Goal: Transaction & Acquisition: Purchase product/service

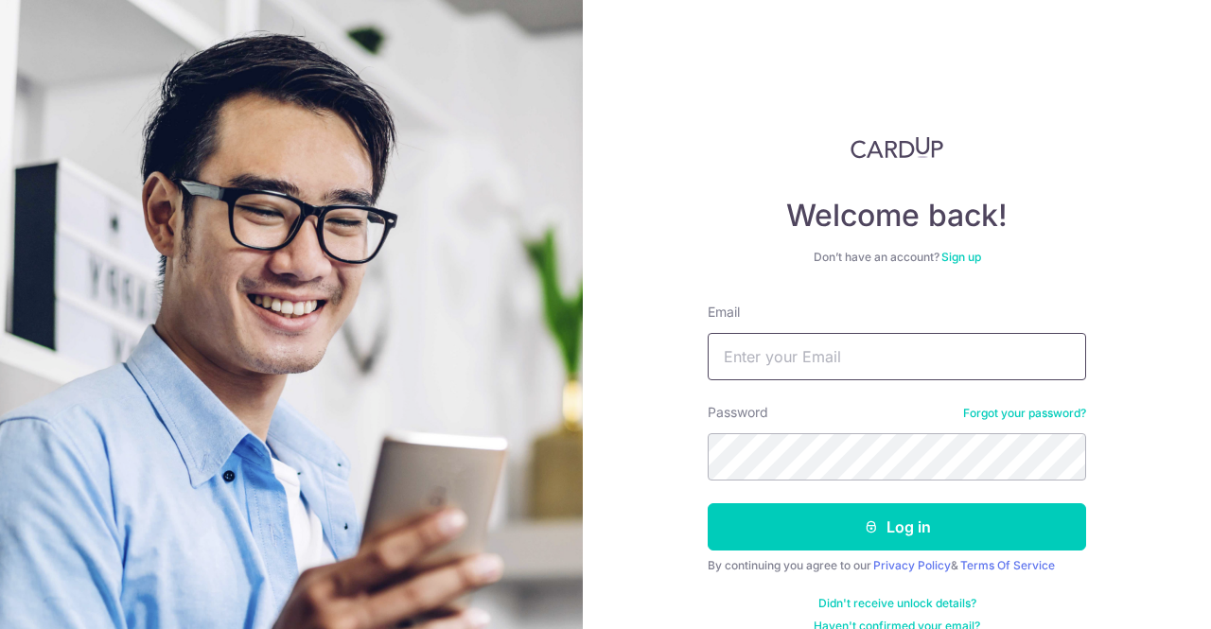
click at [810, 374] on input "Email" at bounding box center [896, 356] width 378 height 47
click at [804, 355] on input "Email" at bounding box center [896, 356] width 378 height 47
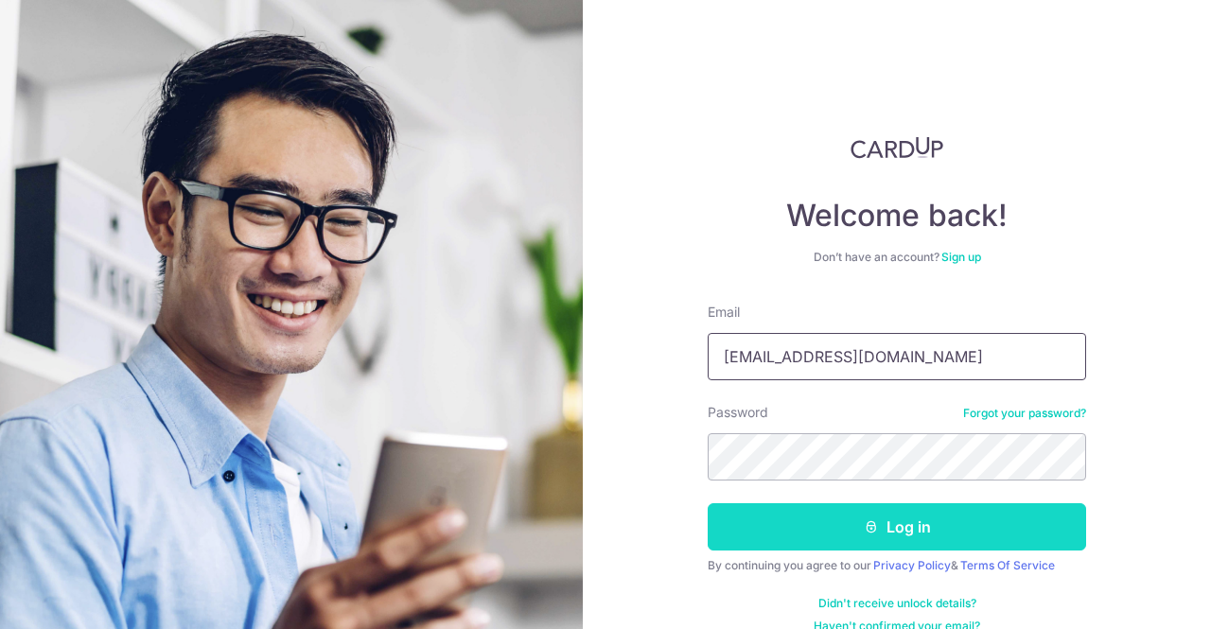
type input "[EMAIL_ADDRESS][DOMAIN_NAME]"
click at [811, 533] on button "Log in" at bounding box center [896, 526] width 378 height 47
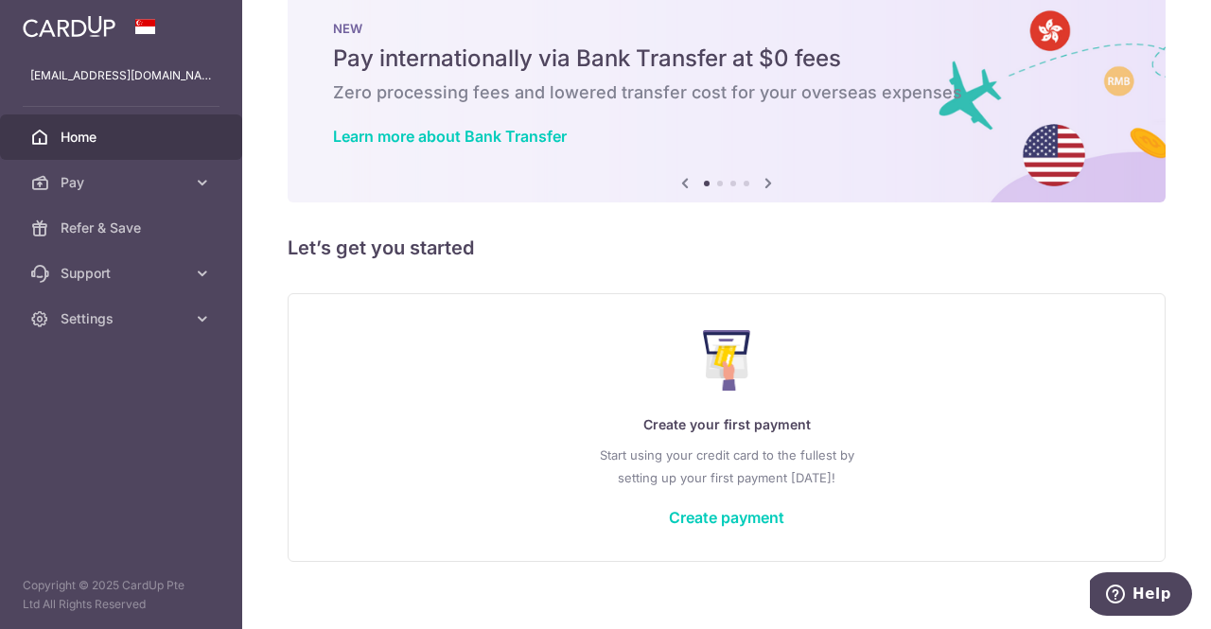
scroll to position [61, 0]
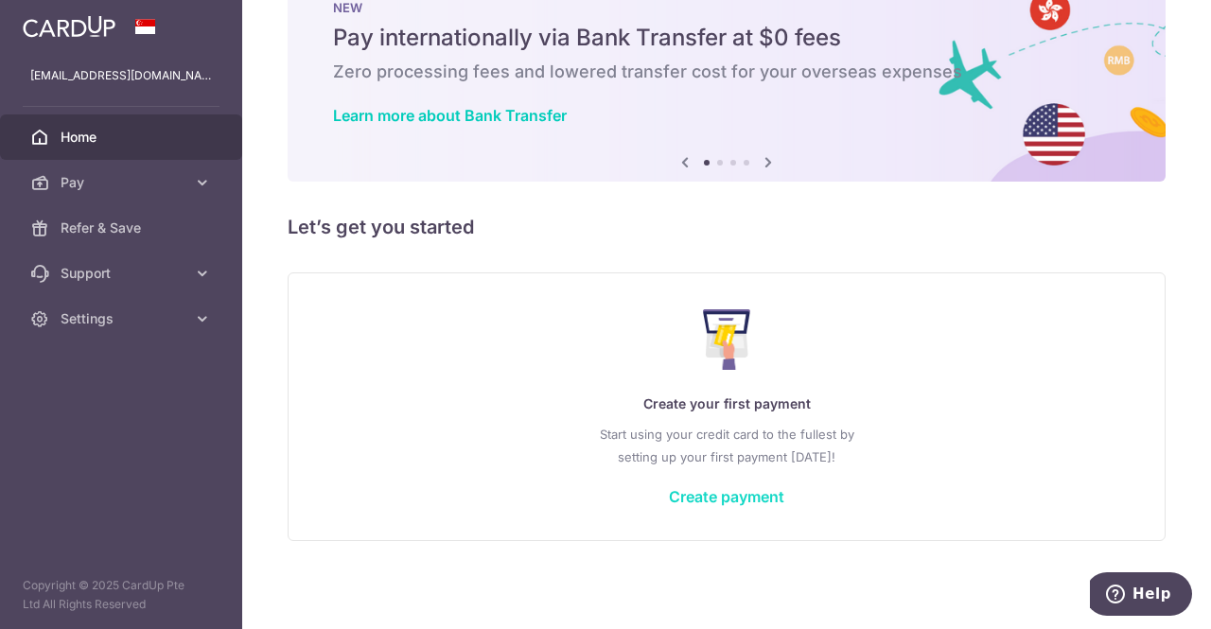
click at [751, 492] on link "Create payment" at bounding box center [726, 496] width 115 height 19
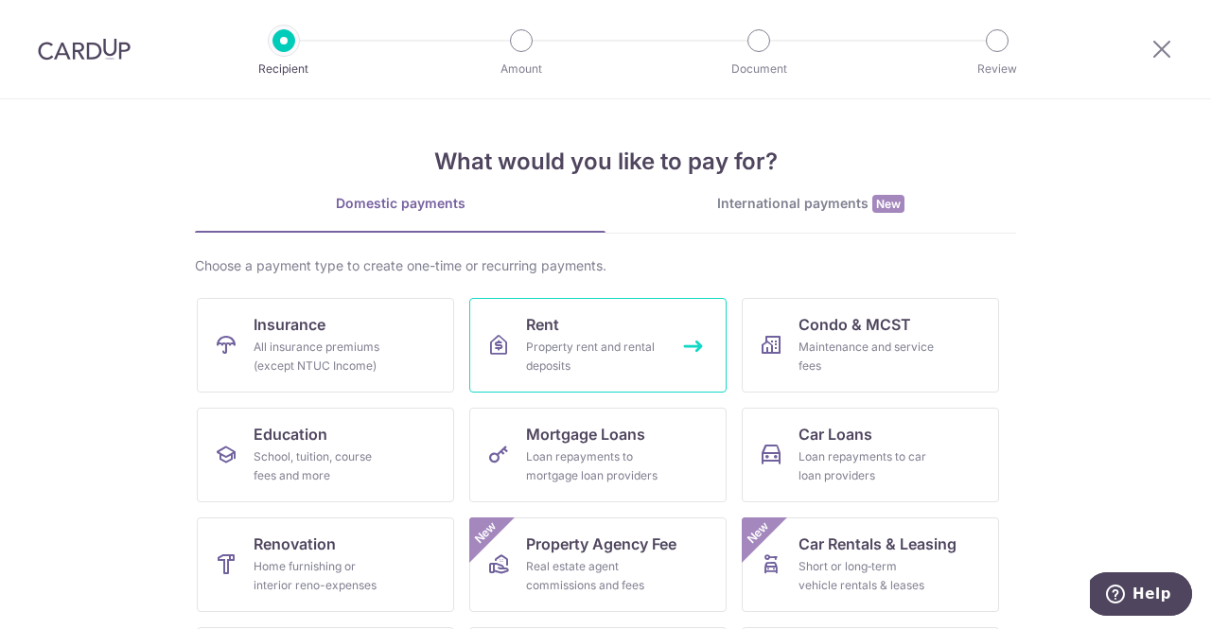
click at [584, 334] on link "Rent Property rent and rental deposits" at bounding box center [597, 345] width 257 height 95
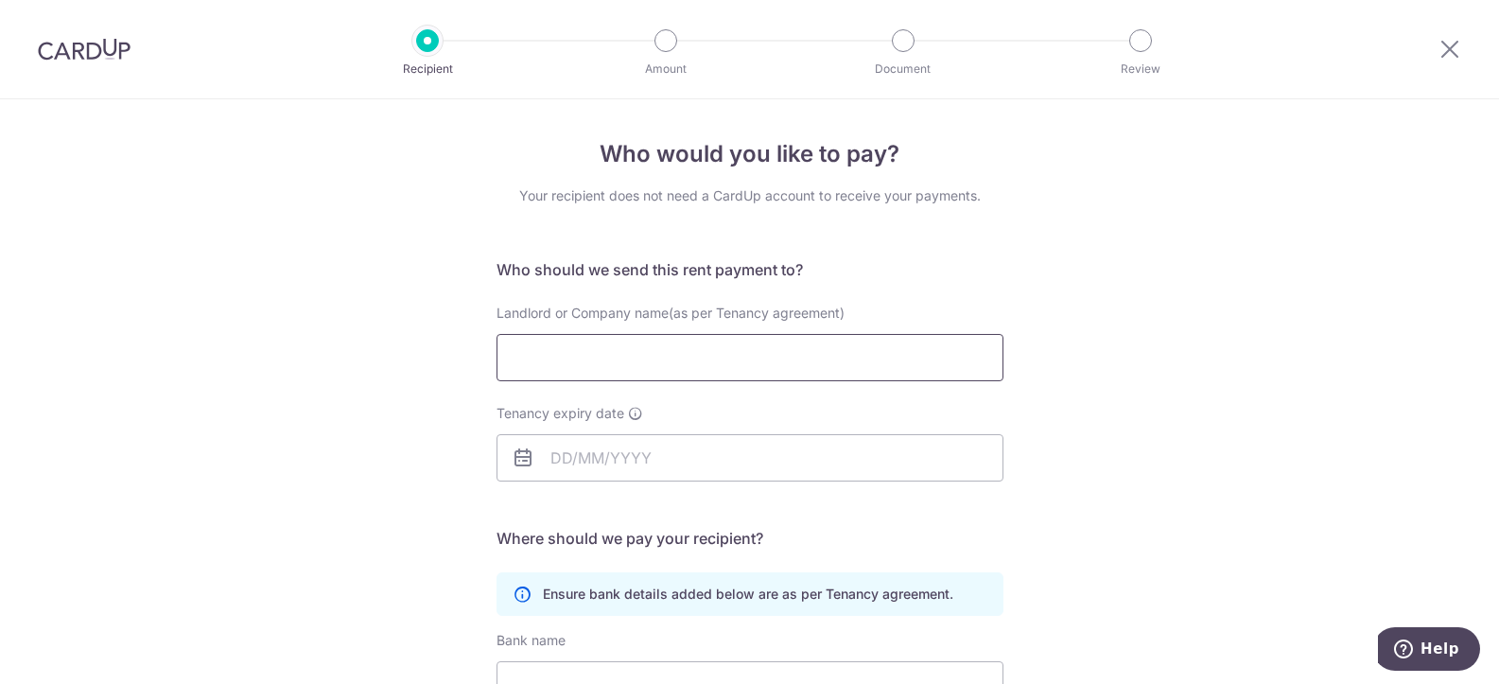
click at [587, 358] on input "Landlord or Company name(as per Tenancy agreement)" at bounding box center [749, 357] width 507 height 47
click at [352, 628] on div "Who would you like to pay? Your recipient does not need a CardUp account to rec…" at bounding box center [749, 549] width 1499 height 900
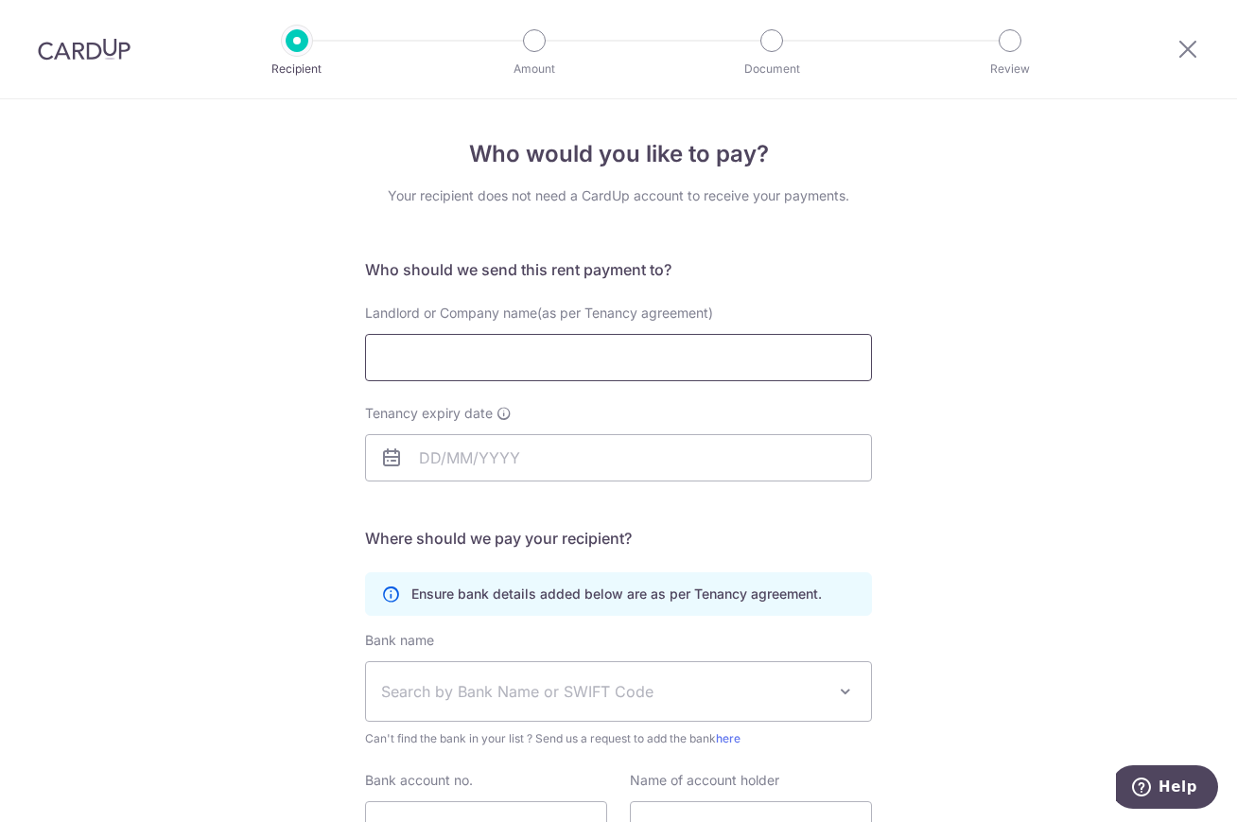
click at [382, 362] on input "Landlord or Company name(as per Tenancy agreement)" at bounding box center [618, 357] width 507 height 47
type input "GOH LANG YANG"
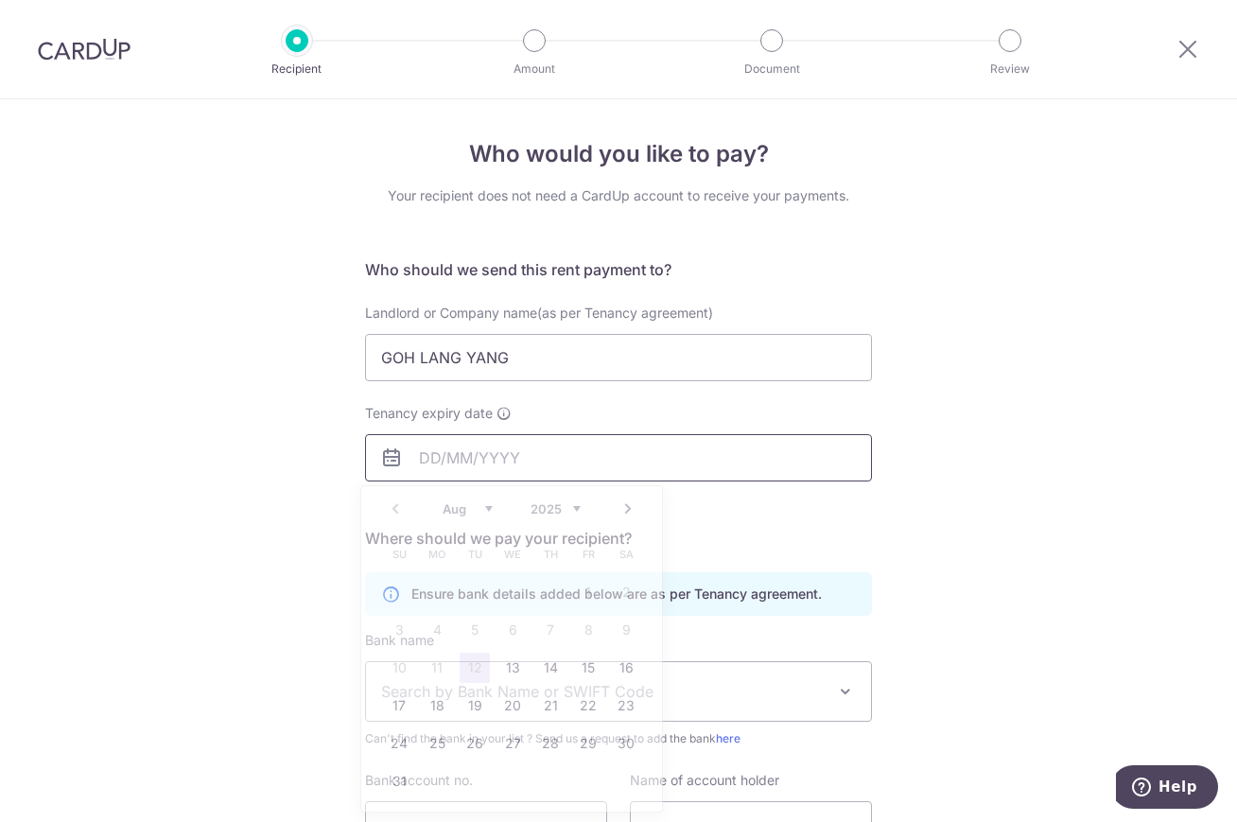
click at [465, 441] on input "Tenancy expiry date" at bounding box center [618, 457] width 507 height 47
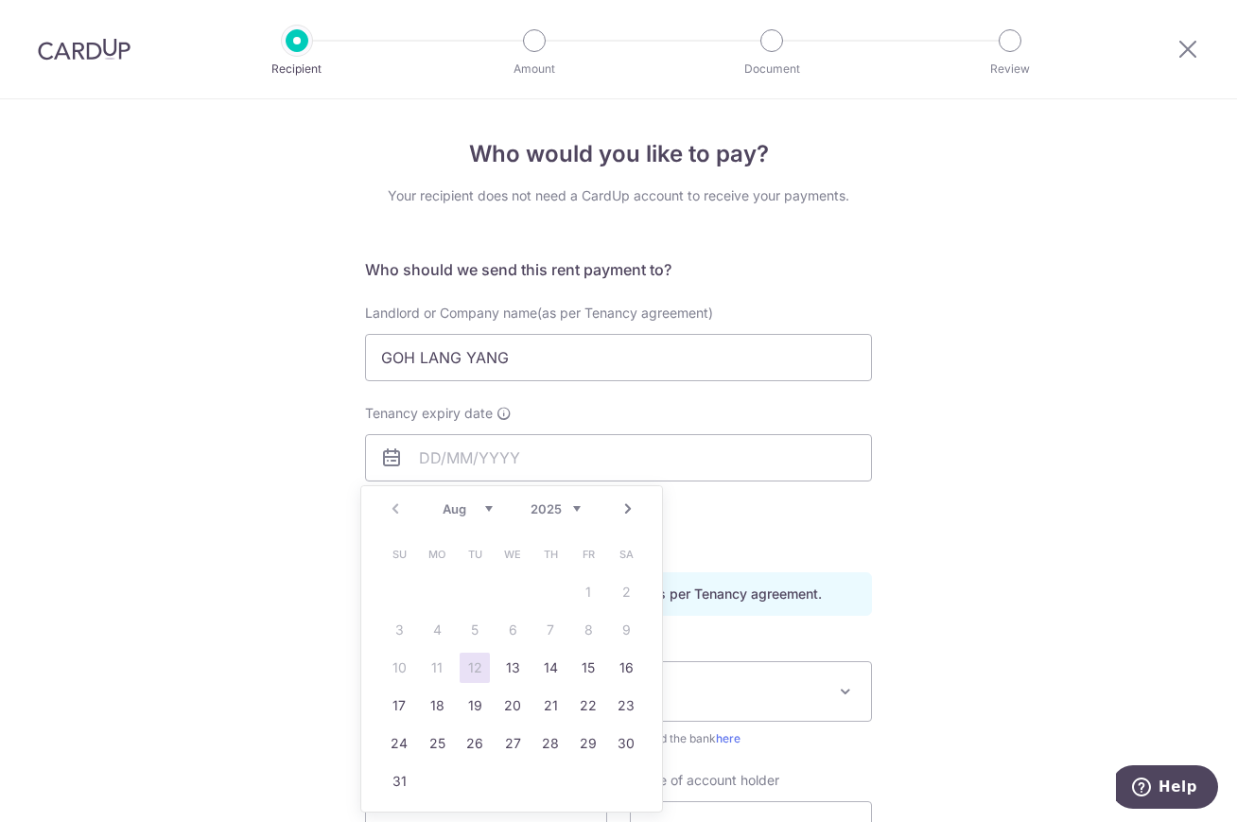
click at [575, 508] on select "2025 2026 2027 2028 2029 2030 2031 2032 2033 2034 2035" at bounding box center [556, 508] width 50 height 15
click at [486, 506] on select "Jan Feb Mar Apr May Jun Jul Aug Sep Oct Nov Dec" at bounding box center [468, 508] width 50 height 15
click at [517, 628] on link "14" at bounding box center [512, 668] width 30 height 30
type input "[DATE]"
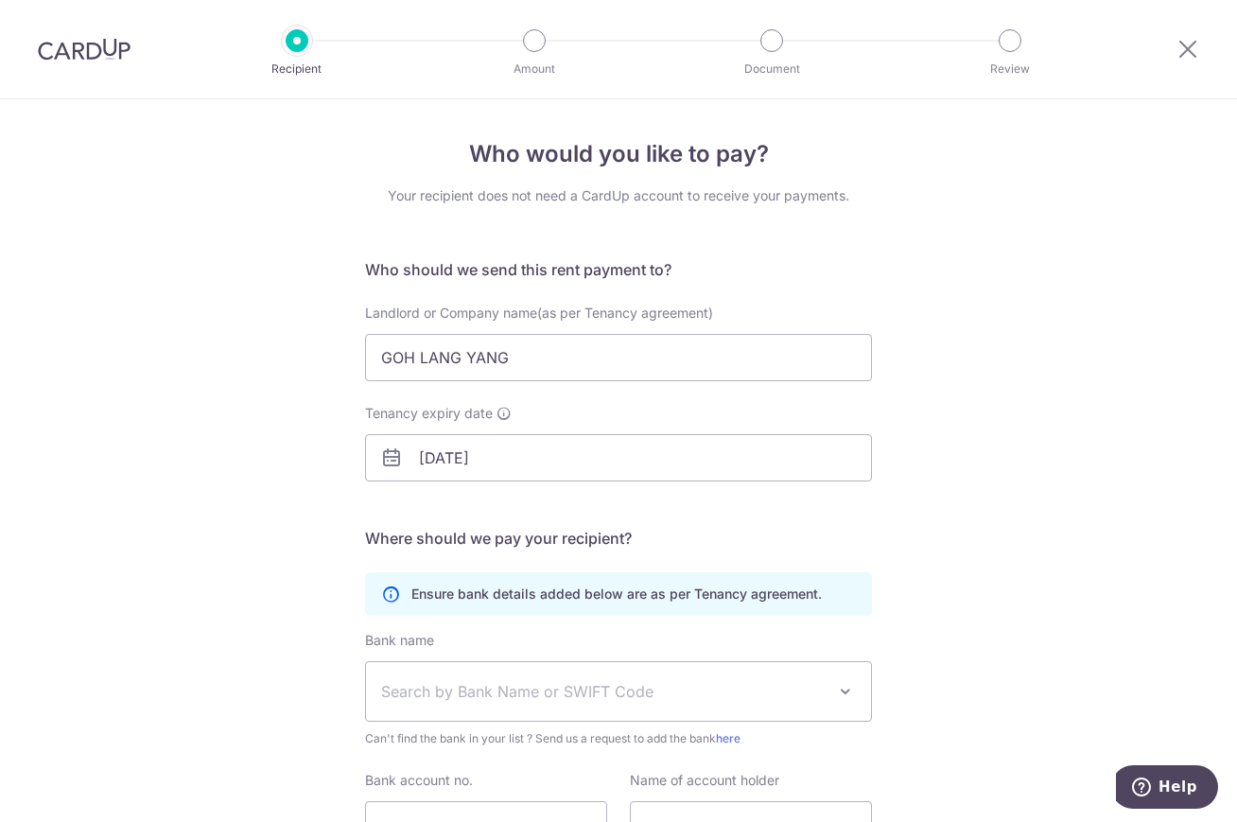
click at [265, 503] on div "Who would you like to pay? Your recipient does not need a CardUp account to rec…" at bounding box center [618, 549] width 1237 height 900
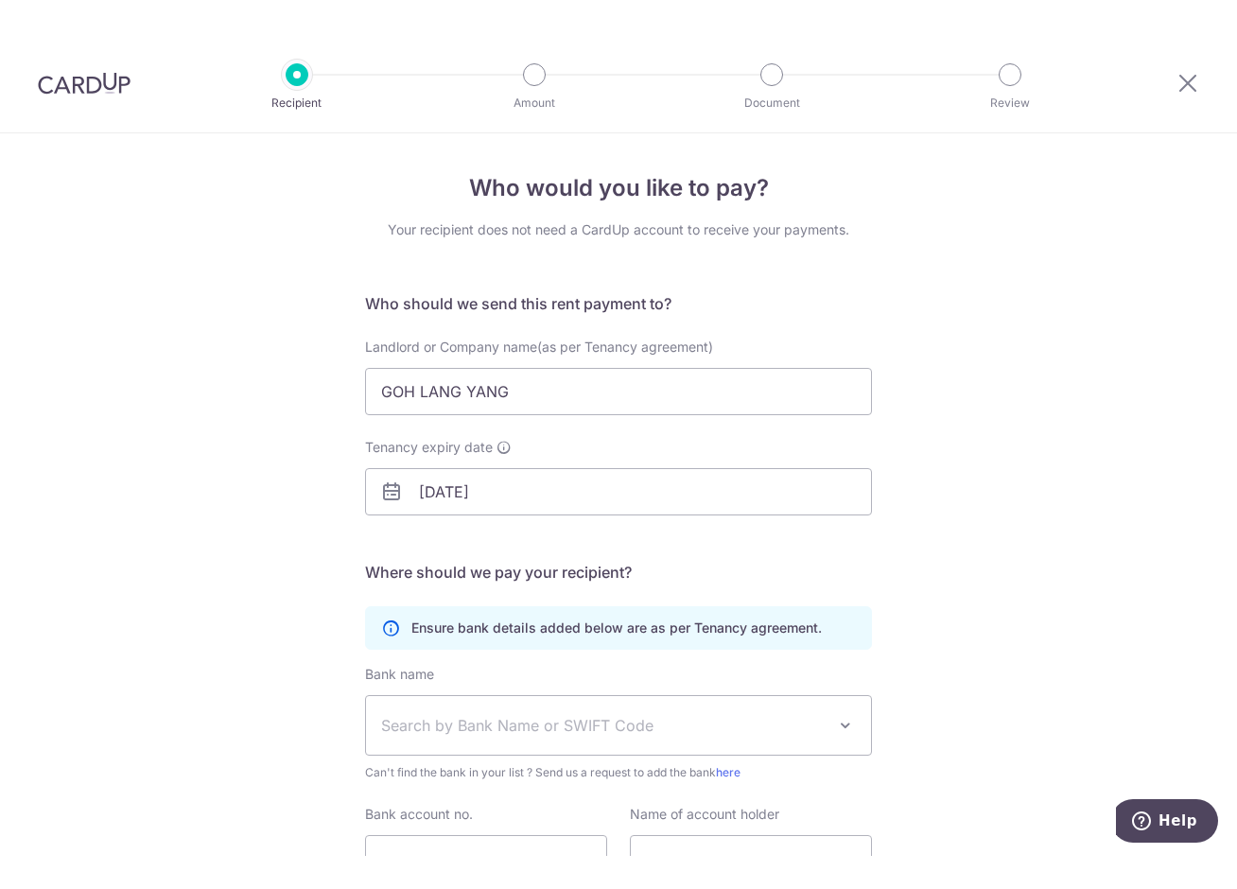
scroll to position [178, 0]
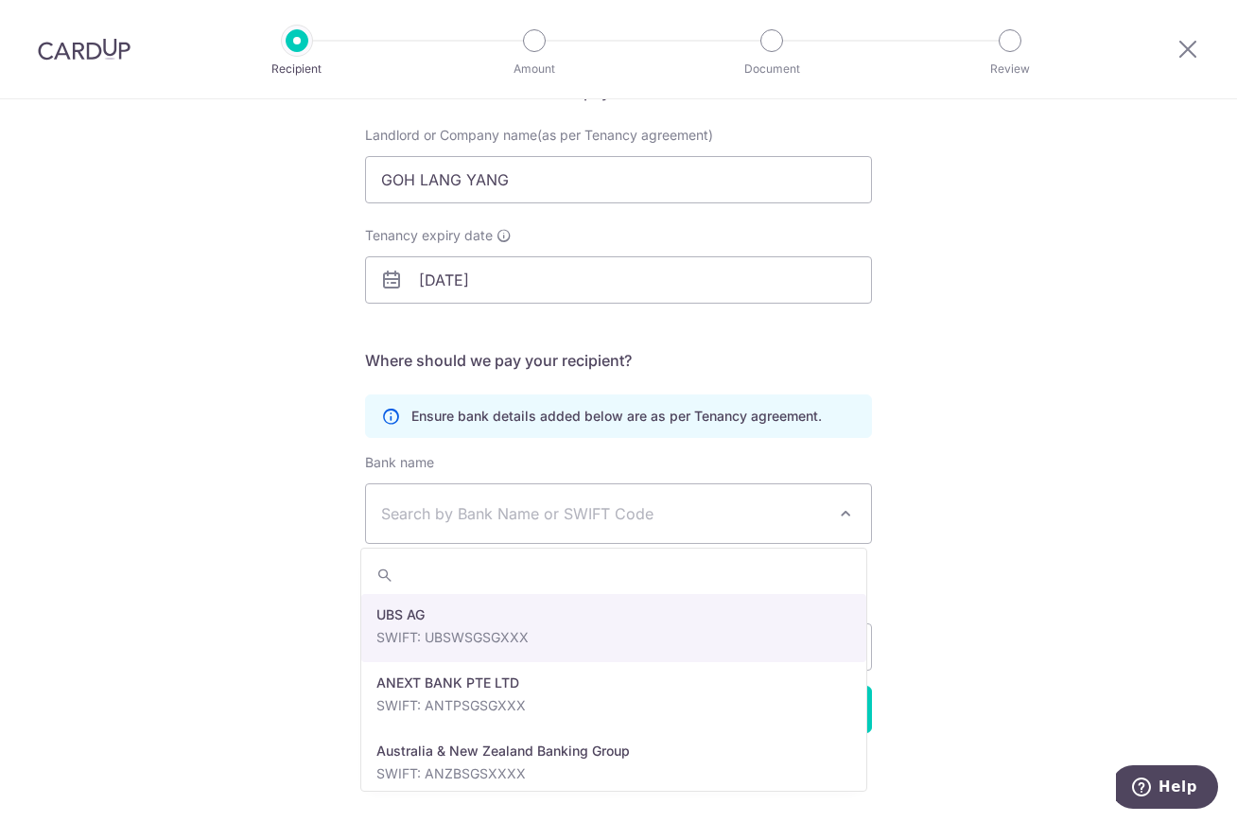
click at [570, 508] on span "Search by Bank Name or SWIFT Code" at bounding box center [603, 513] width 444 height 23
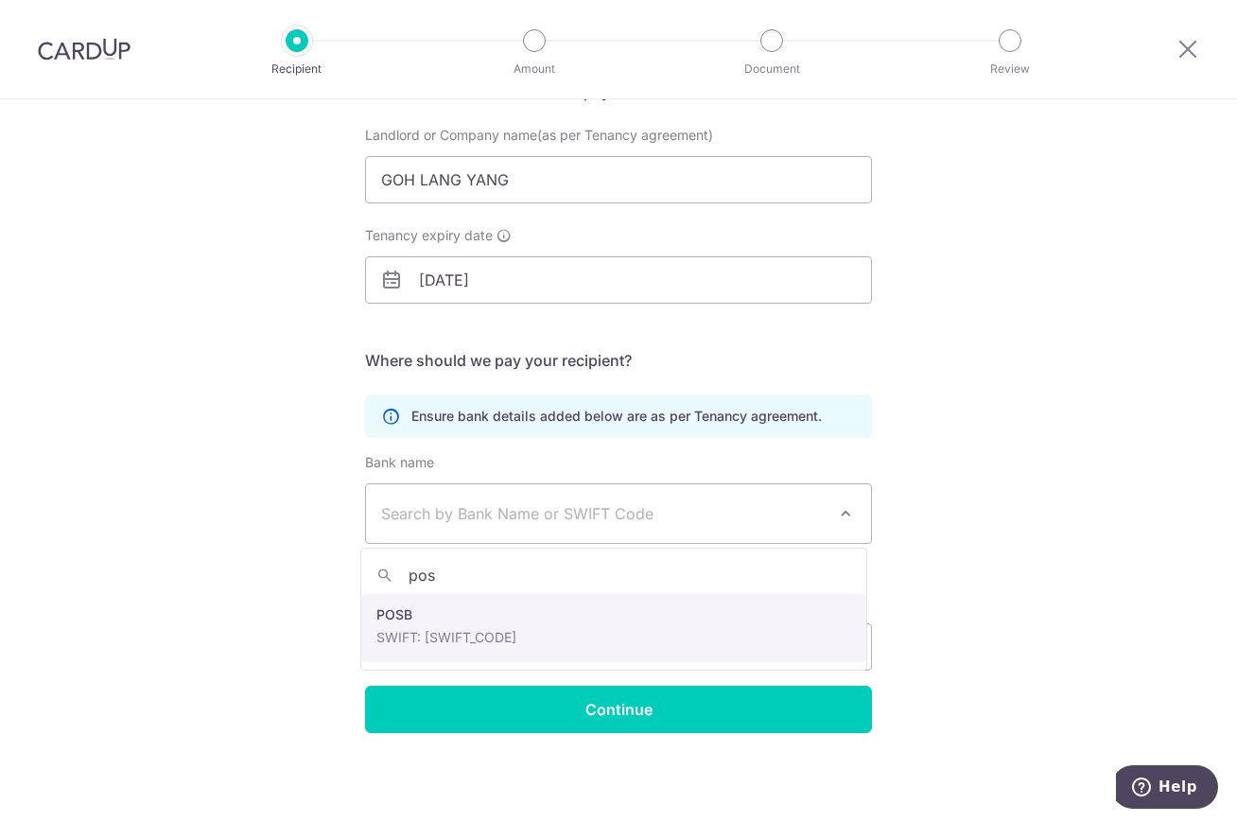
type input "pos"
select select "19"
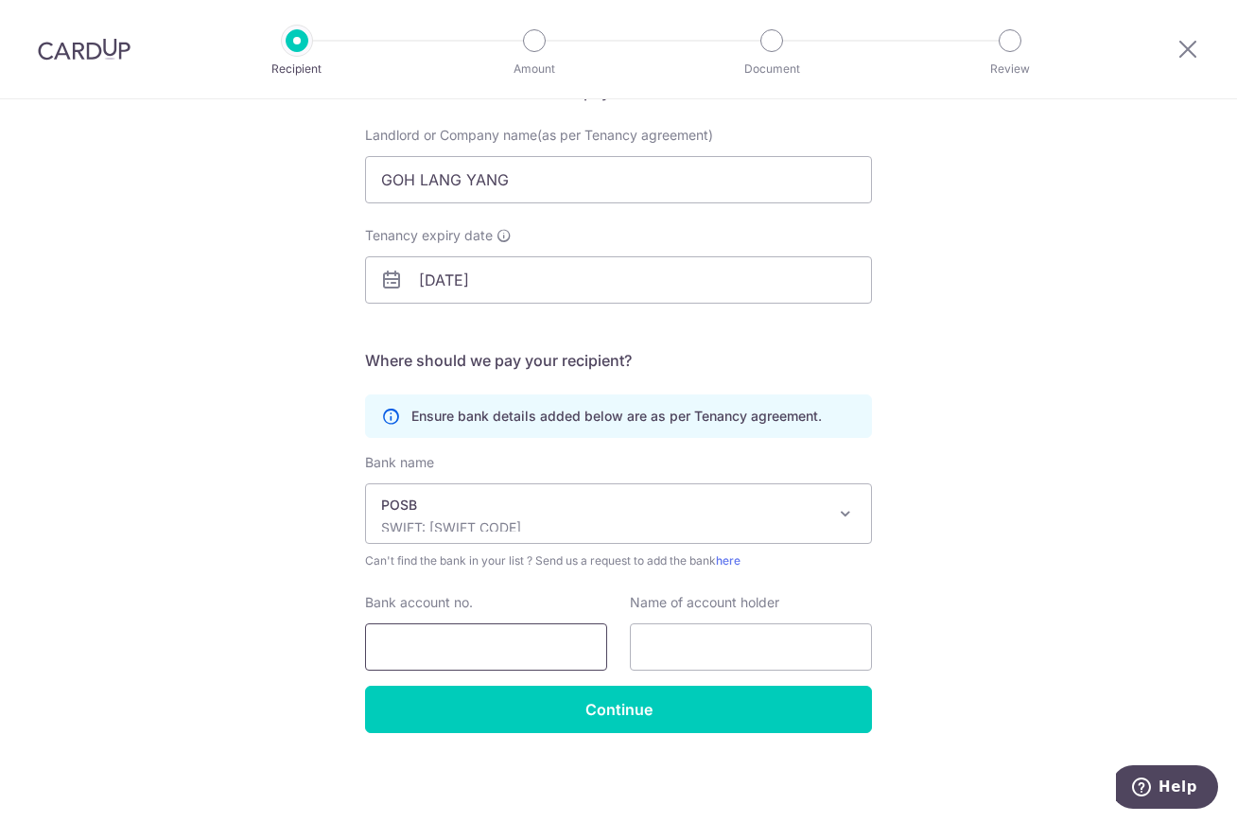
click at [560, 628] on input "Bank account no." at bounding box center [486, 646] width 242 height 47
click at [402, 628] on input "118337204" at bounding box center [486, 646] width 242 height 47
type input "118337204"
click at [723, 628] on input "text" at bounding box center [751, 646] width 242 height 47
type input "GOH LANG YANG"
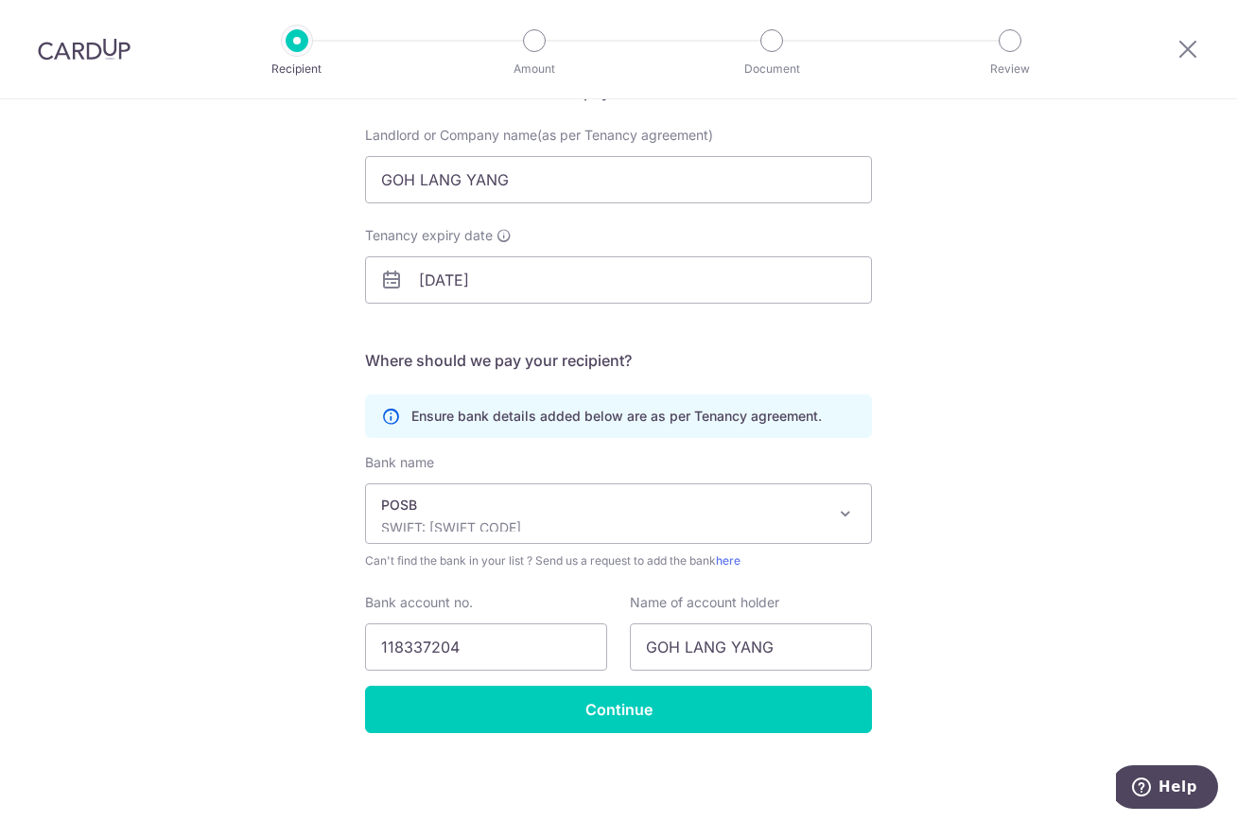
click at [249, 489] on div "Who would you like to pay? Your recipient does not need a CardUp account to rec…" at bounding box center [618, 372] width 1237 height 900
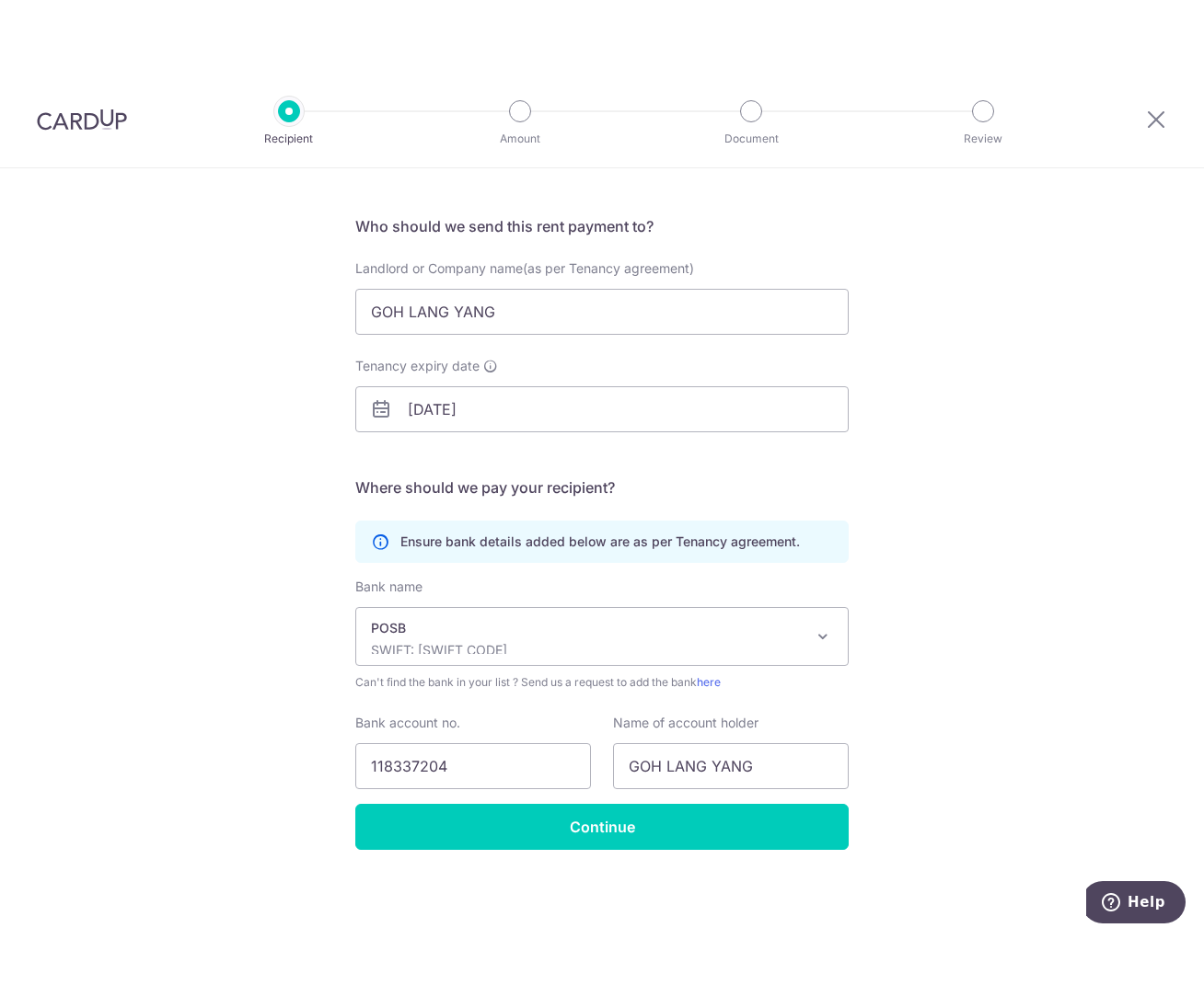
scroll to position [0, 0]
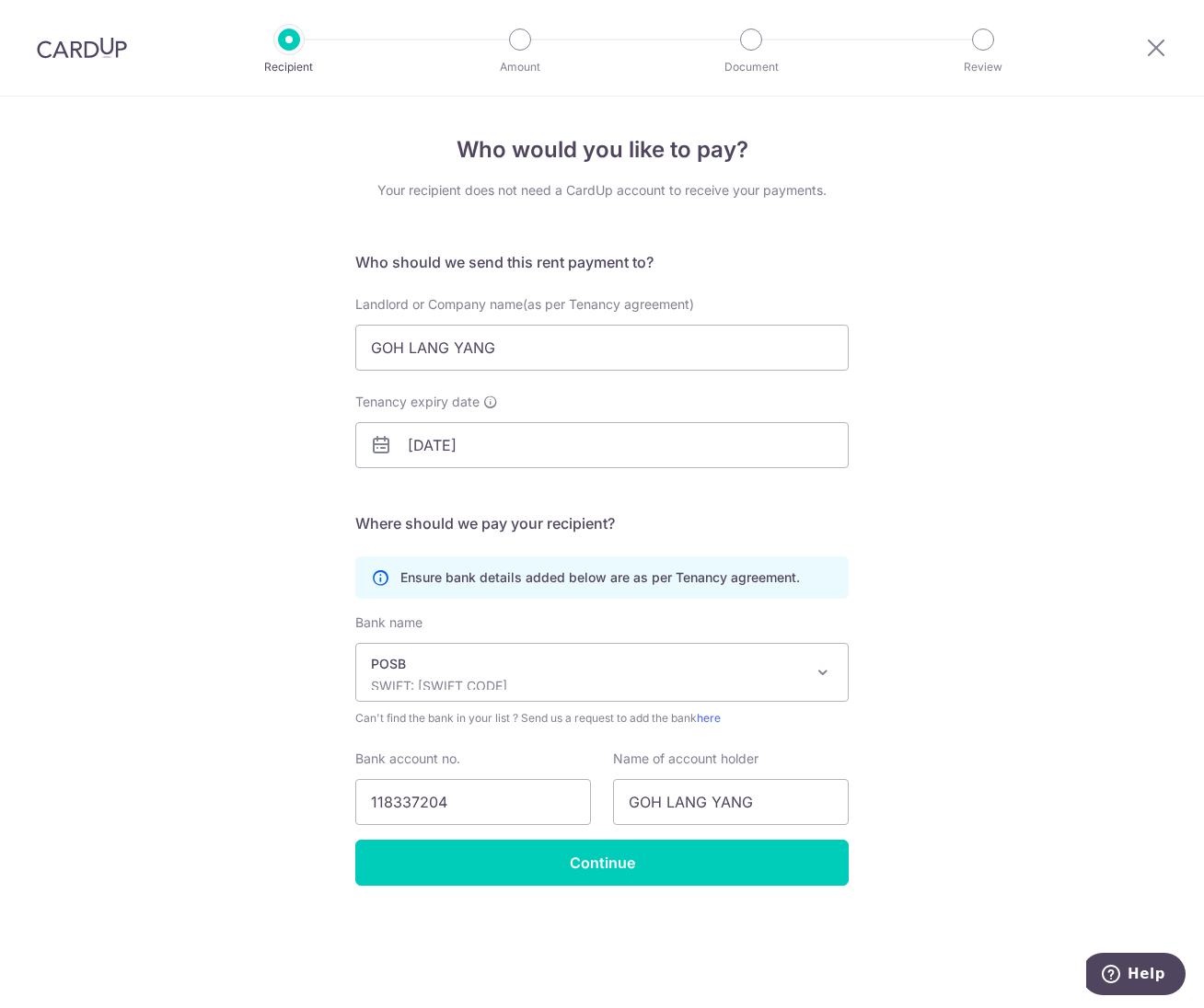
click at [153, 499] on div "Who would you like to pay? Your recipient does not need a CardUp account to rec…" at bounding box center [602, 552] width 1204 height 912
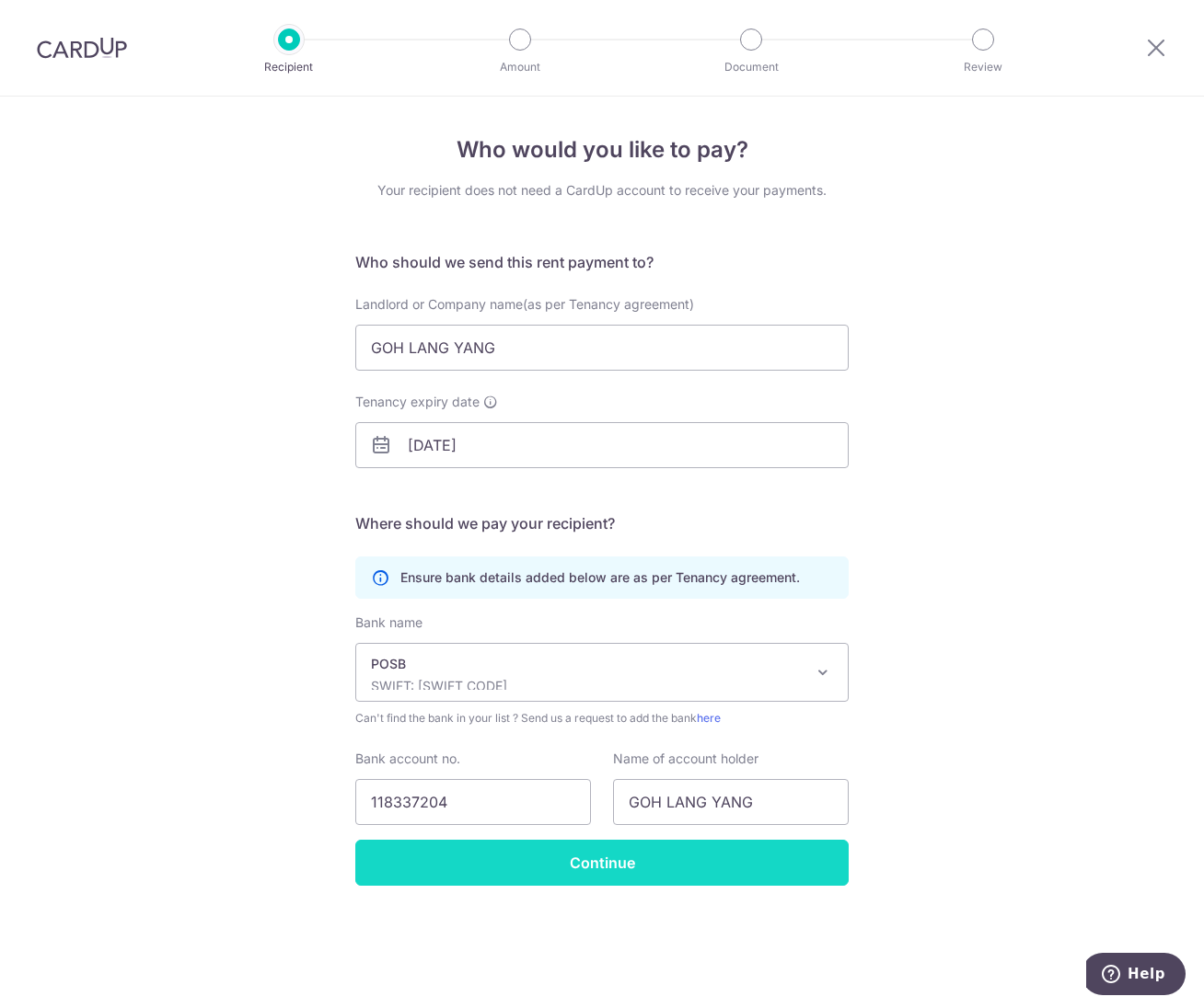
click at [484, 611] on input "Continue" at bounding box center [602, 862] width 493 height 46
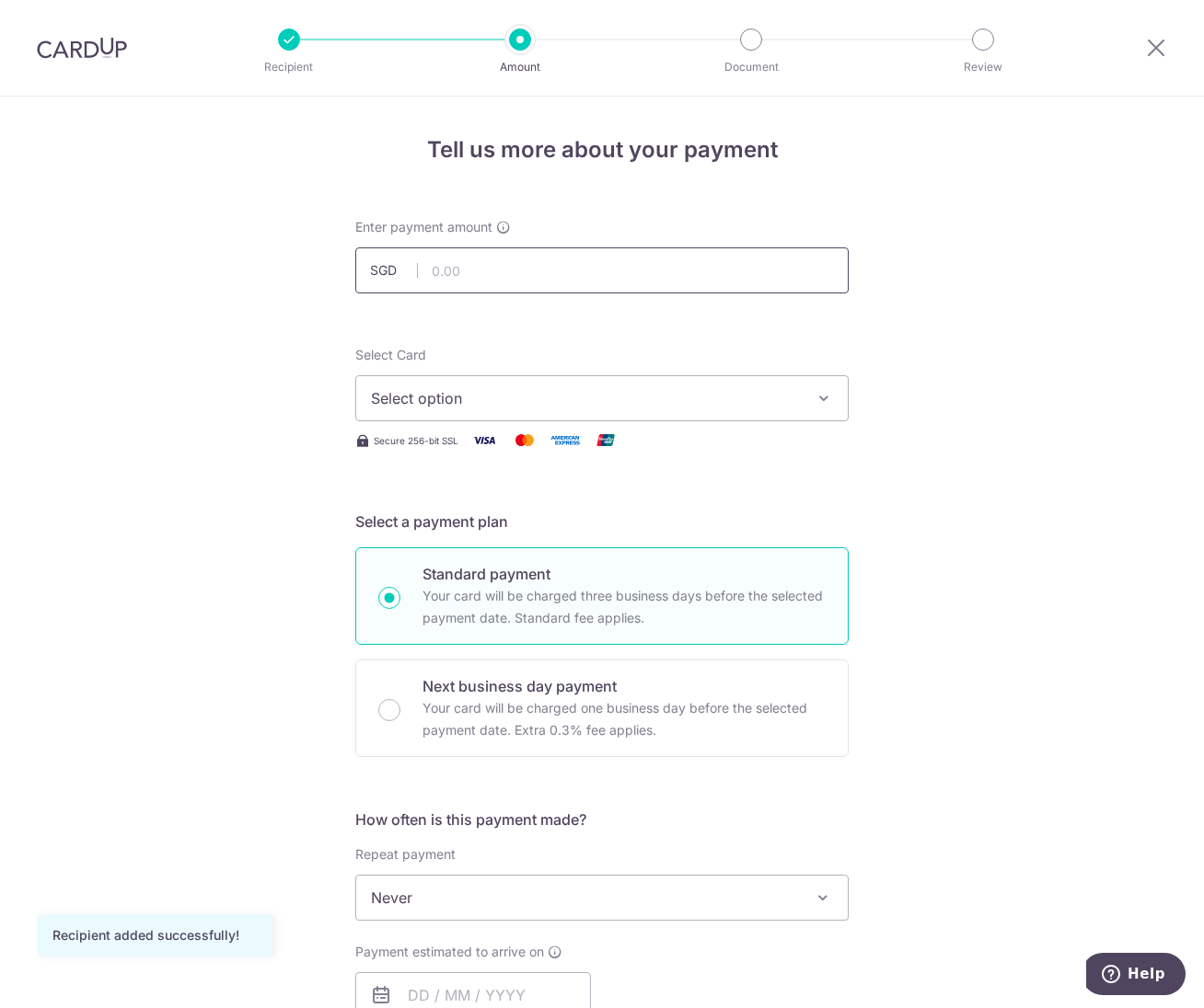
click at [524, 278] on input "text" at bounding box center [602, 270] width 493 height 46
type input "3,200.00"
click at [498, 389] on span "Select option" at bounding box center [585, 398] width 429 height 22
click at [480, 447] on span "Add credit card" at bounding box center [618, 450] width 429 height 18
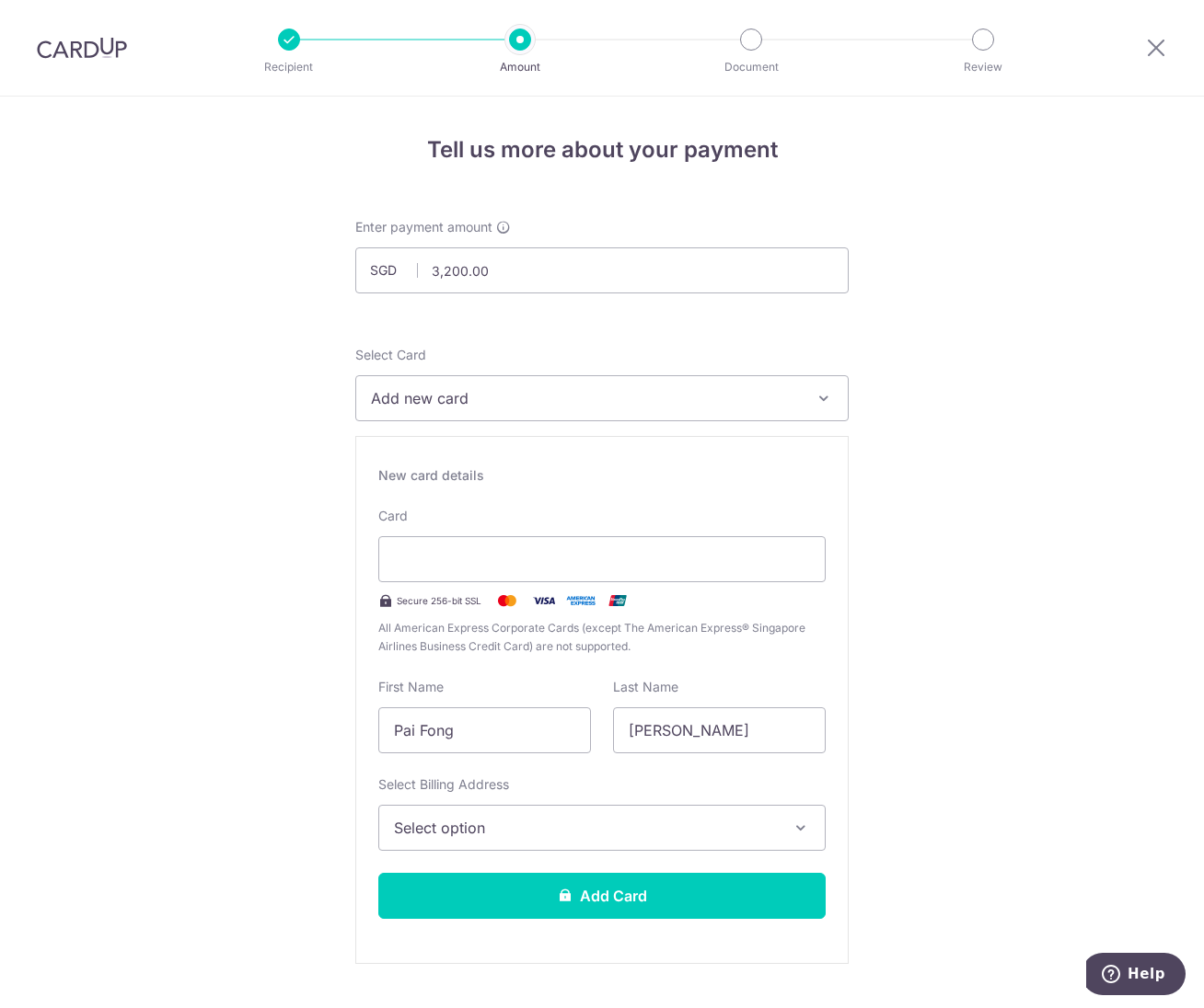
click at [624, 832] on span "Select option" at bounding box center [585, 828] width 383 height 22
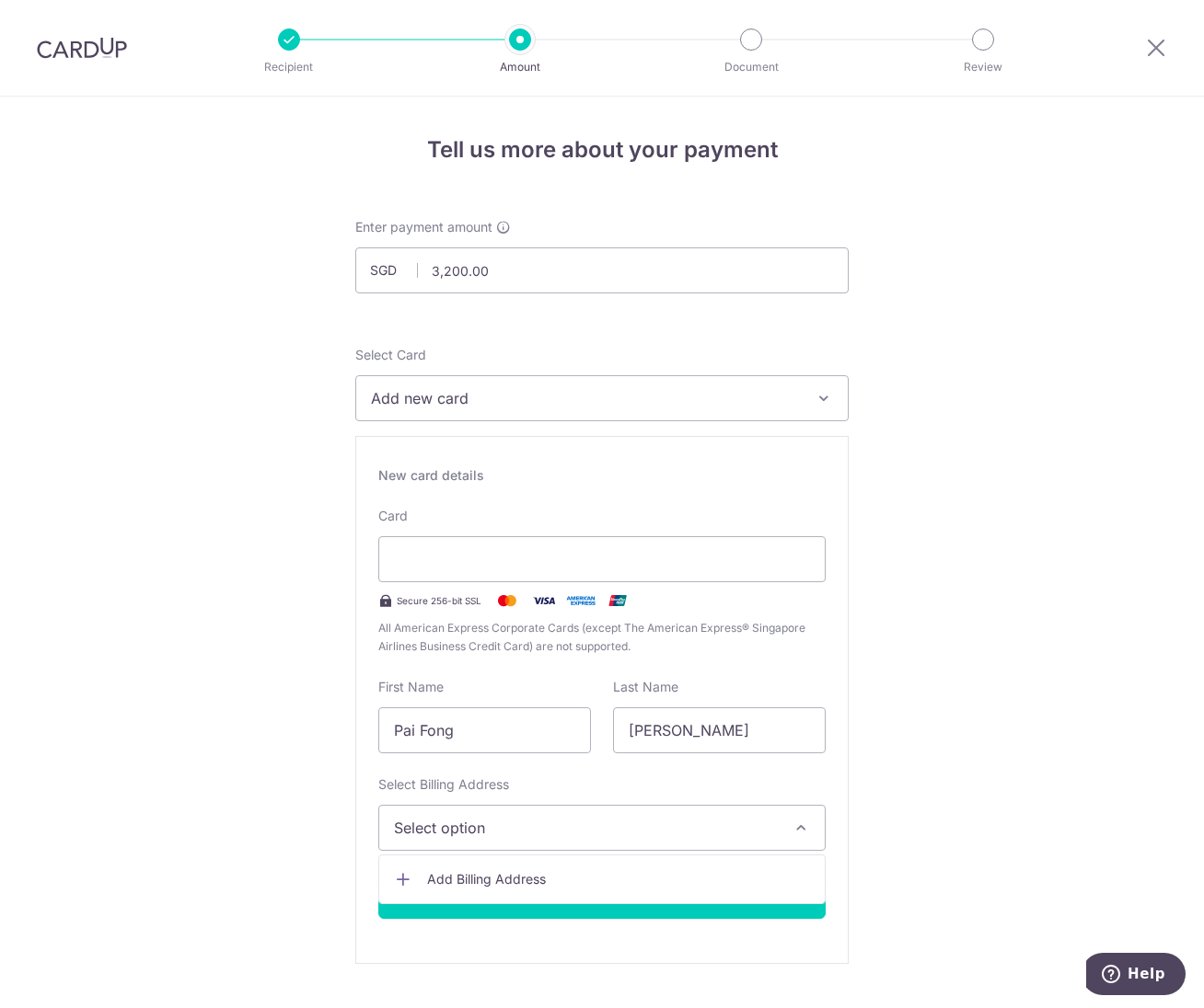
click at [606, 870] on link "Add Billing Address" at bounding box center [602, 880] width 446 height 33
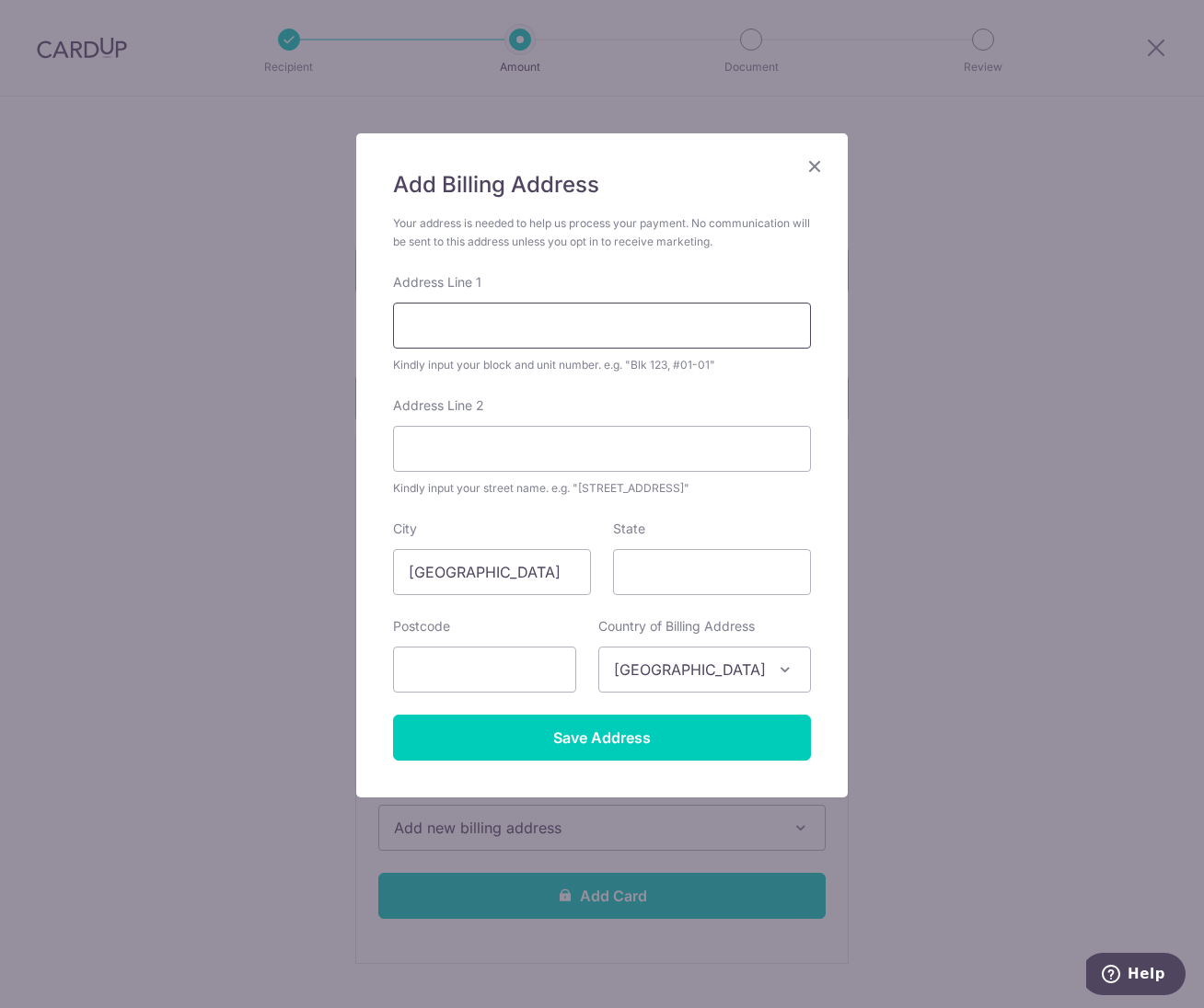
click at [487, 321] on input "Address Line 1" at bounding box center [602, 325] width 418 height 46
type input "#22-119, BLK 351 ANG MO KIO STREET 32"
type input "560351 SINGAPORE"
type input "560351"
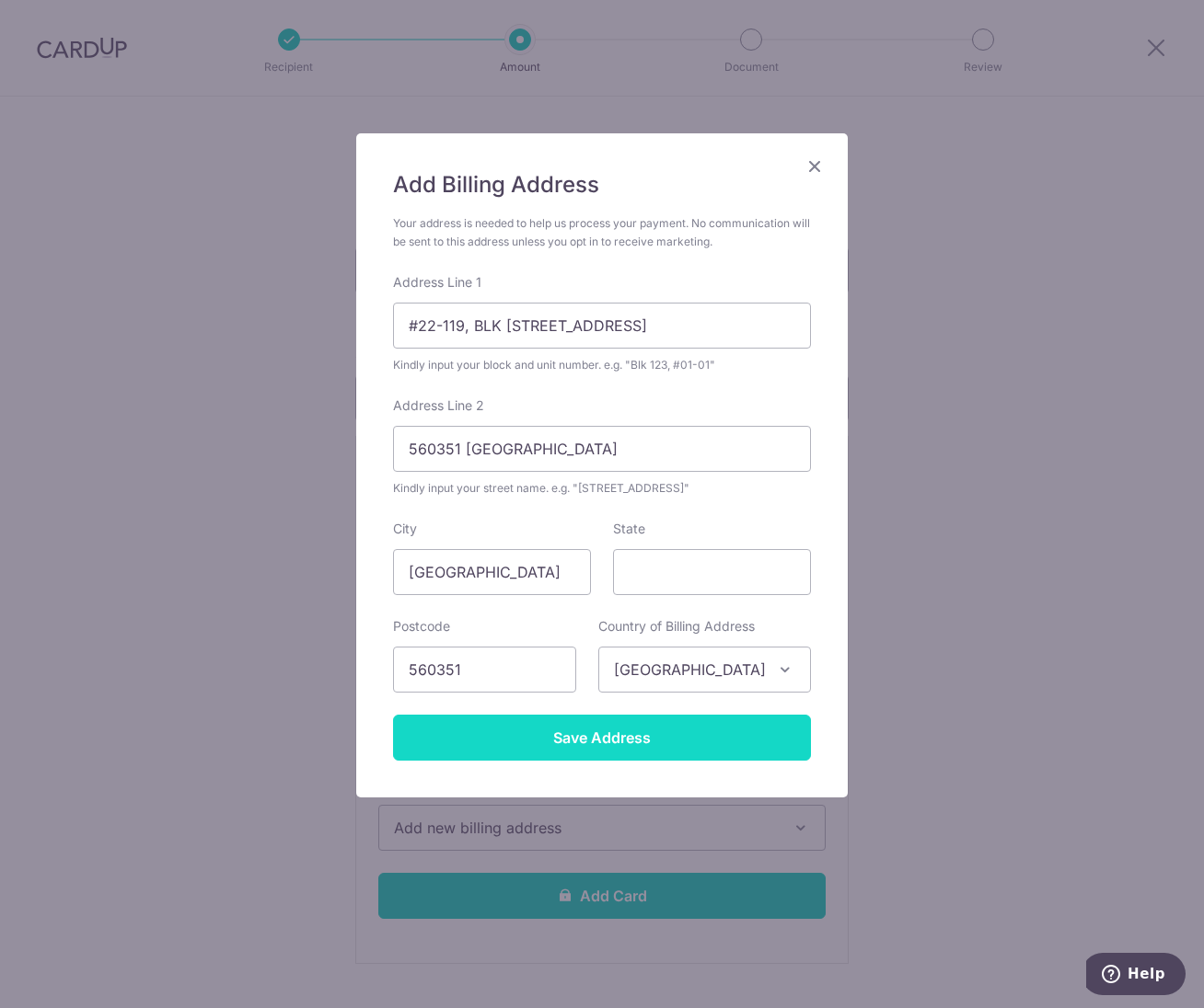
click at [707, 724] on input "Save Address" at bounding box center [602, 738] width 418 height 46
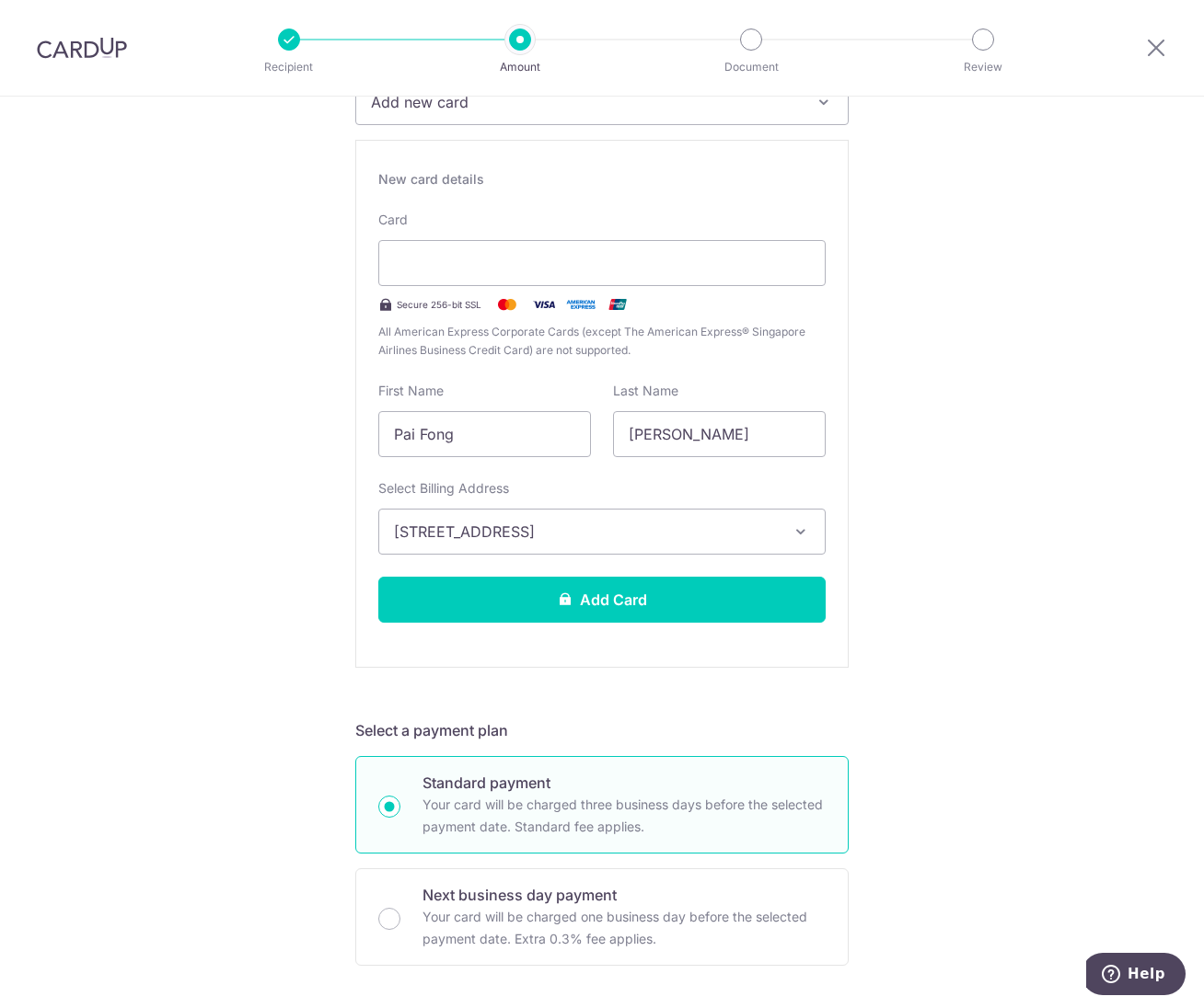
scroll to position [306, 0]
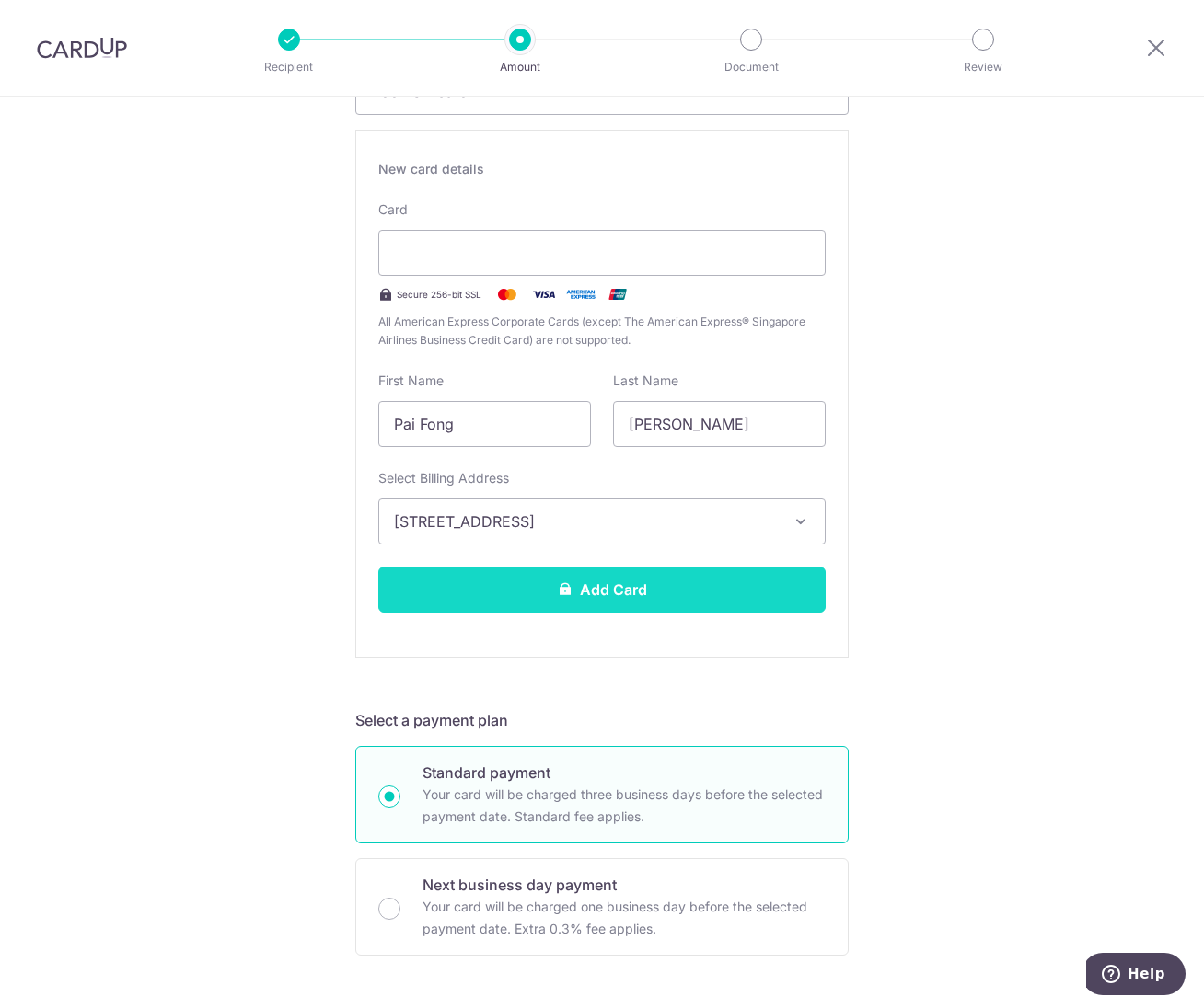
click at [774, 581] on button "Add Card" at bounding box center [602, 590] width 448 height 46
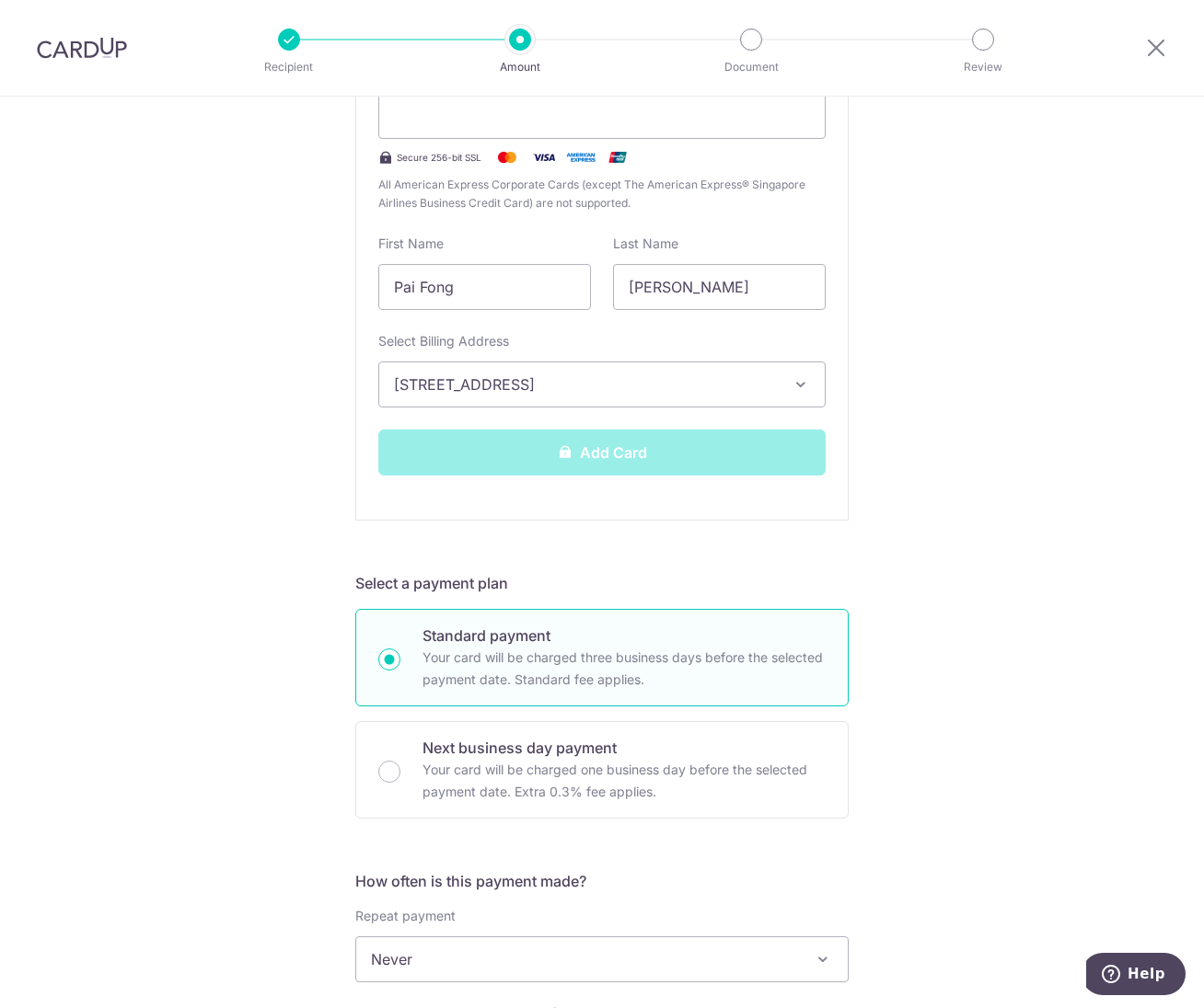
scroll to position [614, 0]
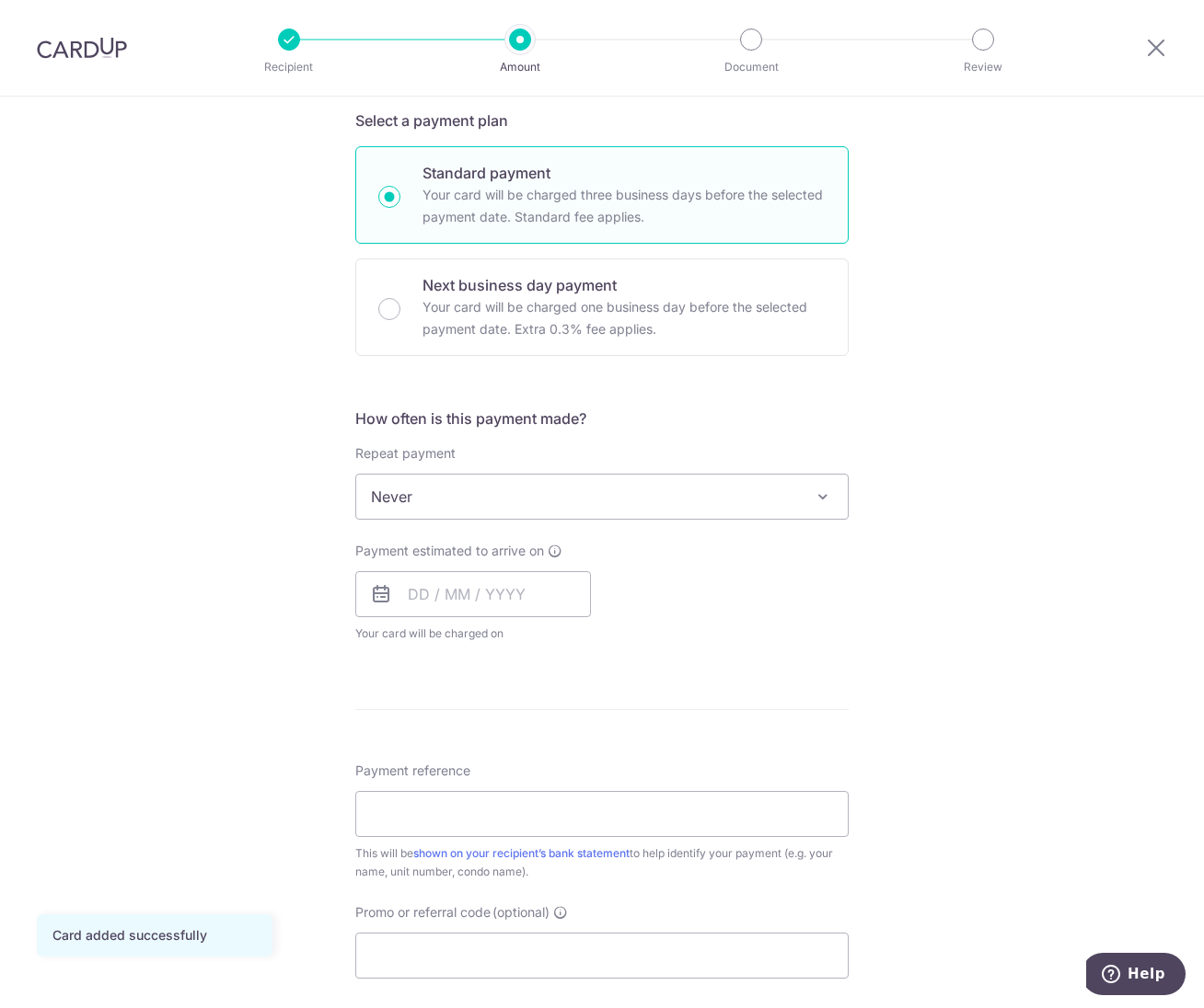
scroll to position [460, 0]
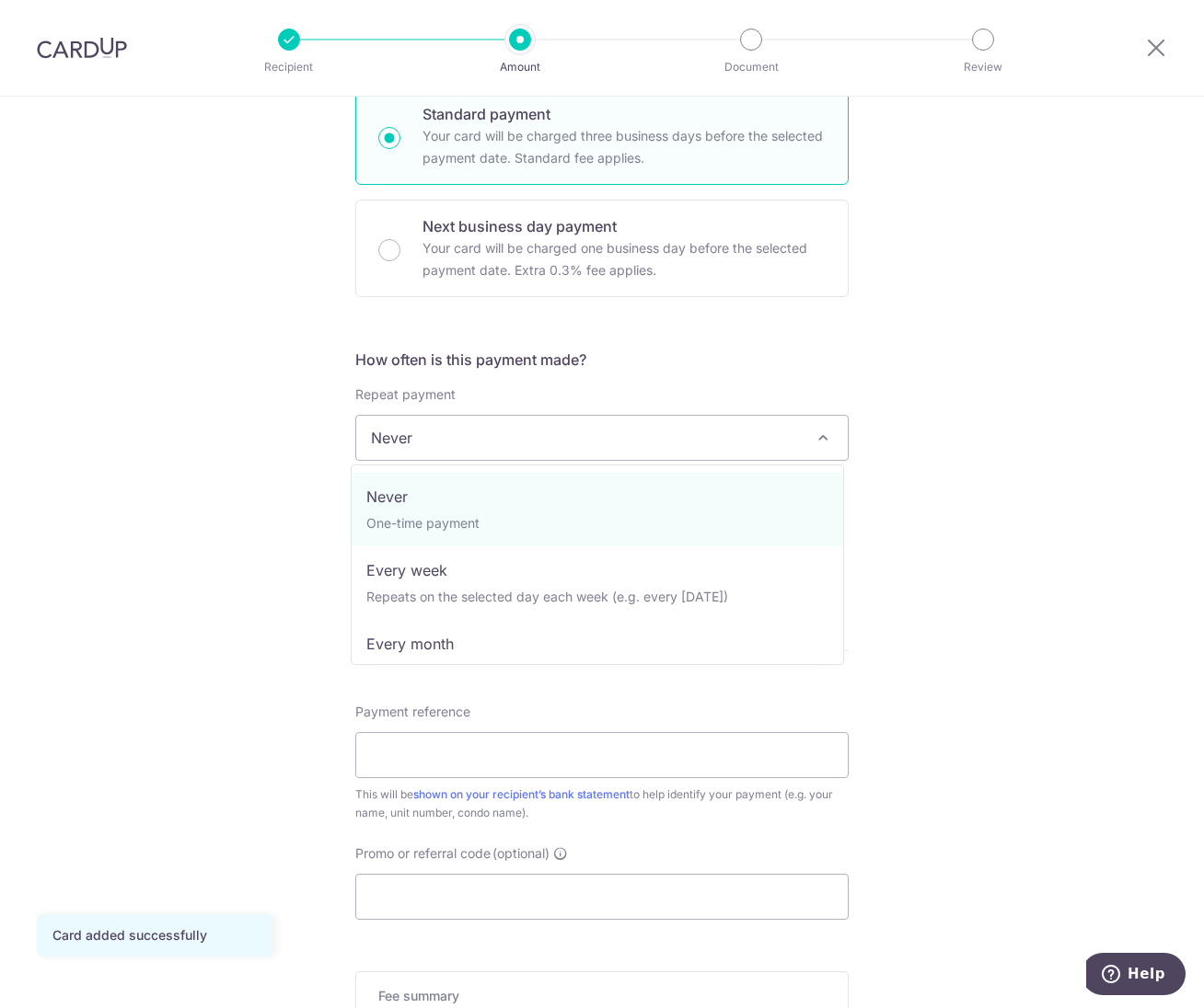
click at [793, 451] on span "Never" at bounding box center [602, 437] width 492 height 44
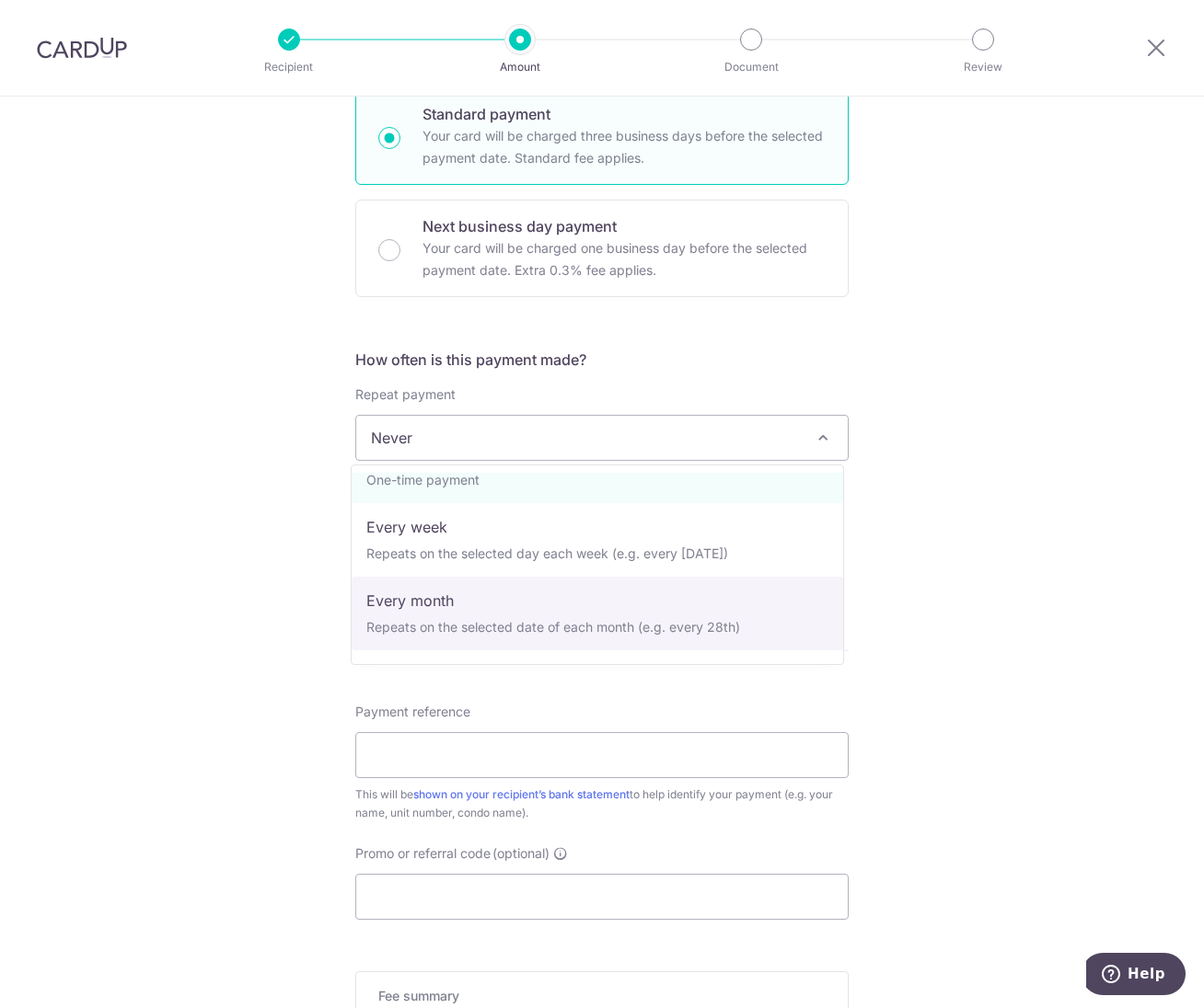
scroll to position [0, 0]
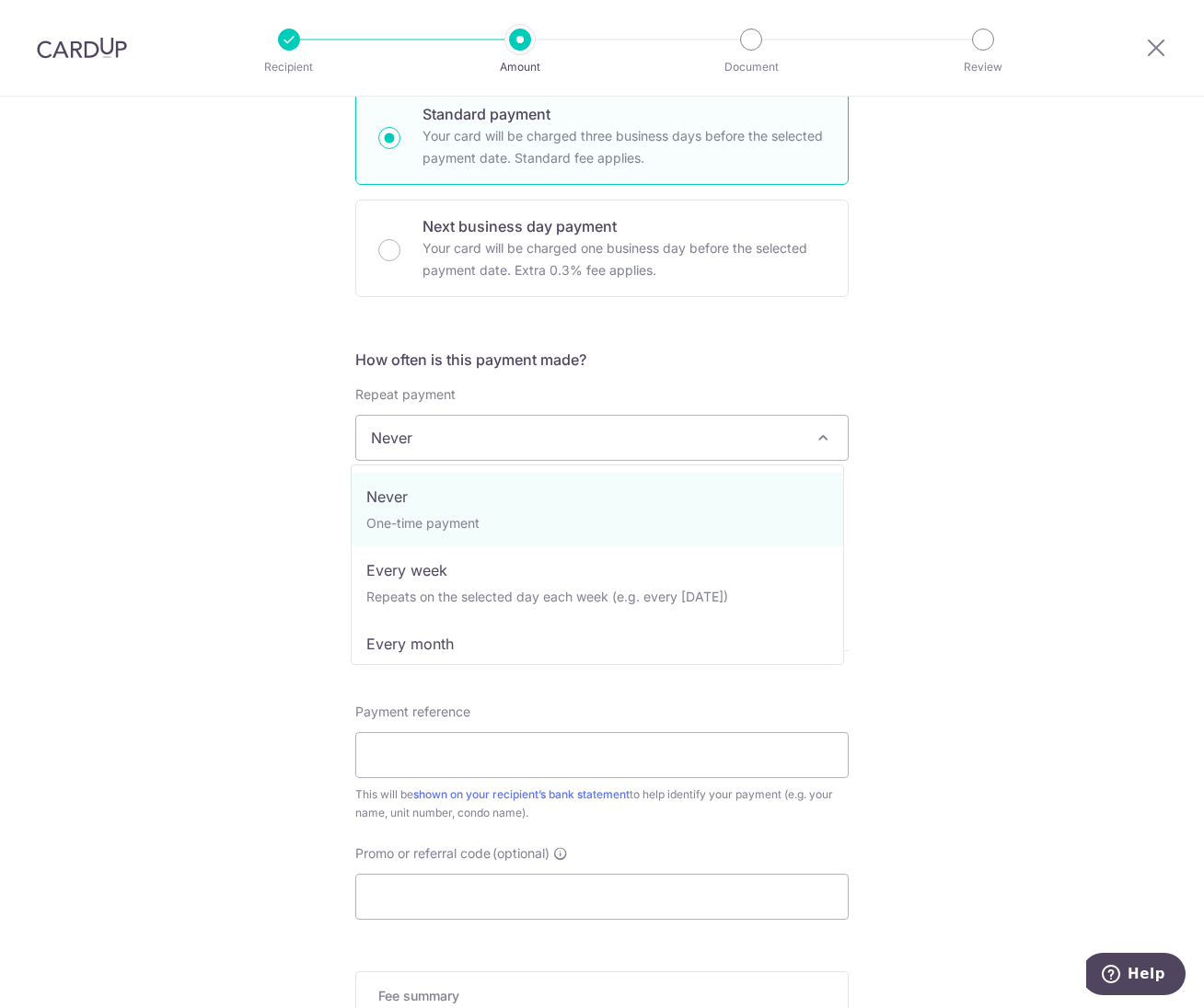
click at [1003, 449] on div "Tell us more about your payment Enter payment amount SGD 3,200.00 3200.00 Card …" at bounding box center [602, 468] width 1204 height 1665
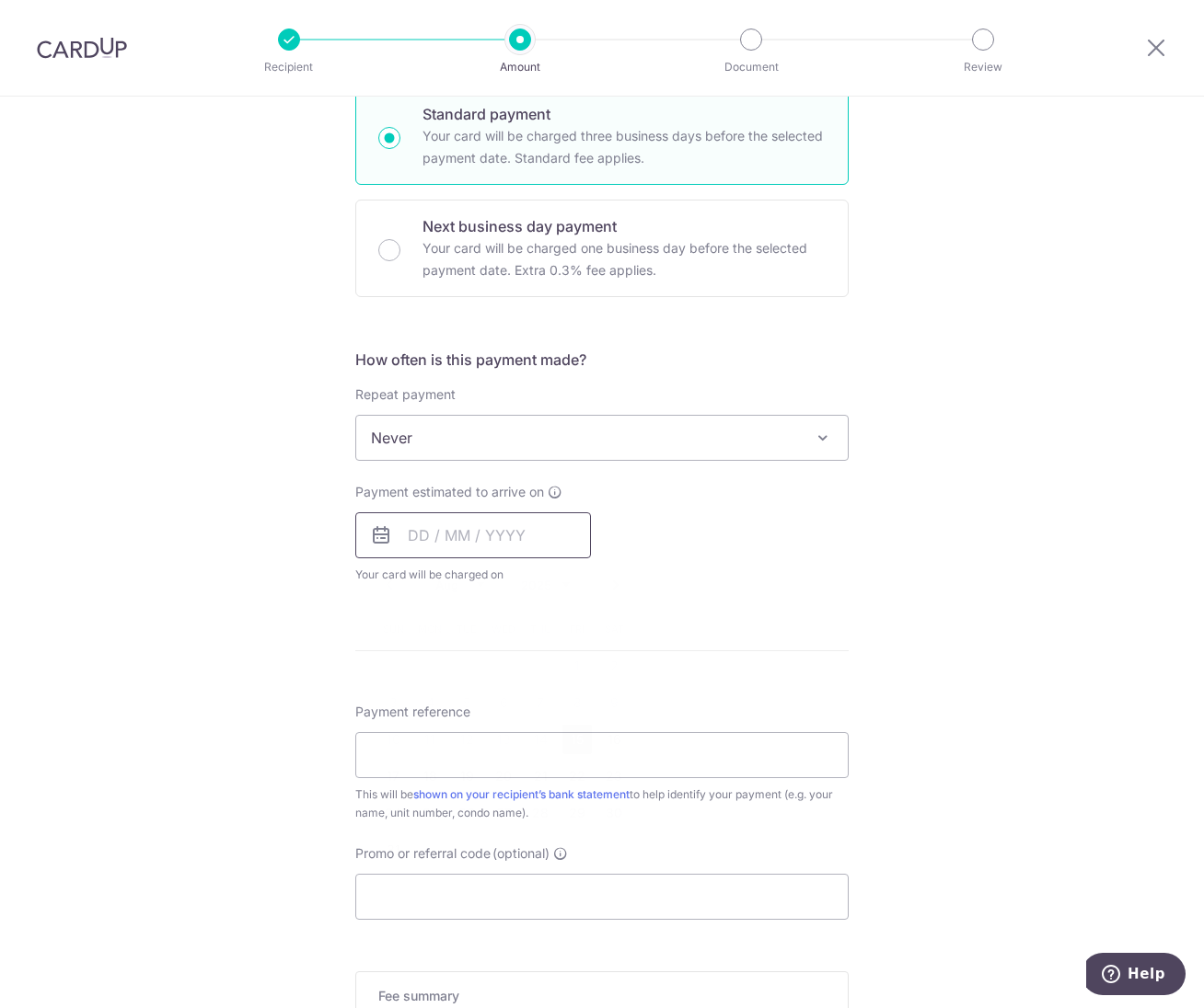
click at [556, 531] on input "text" at bounding box center [473, 535] width 236 height 46
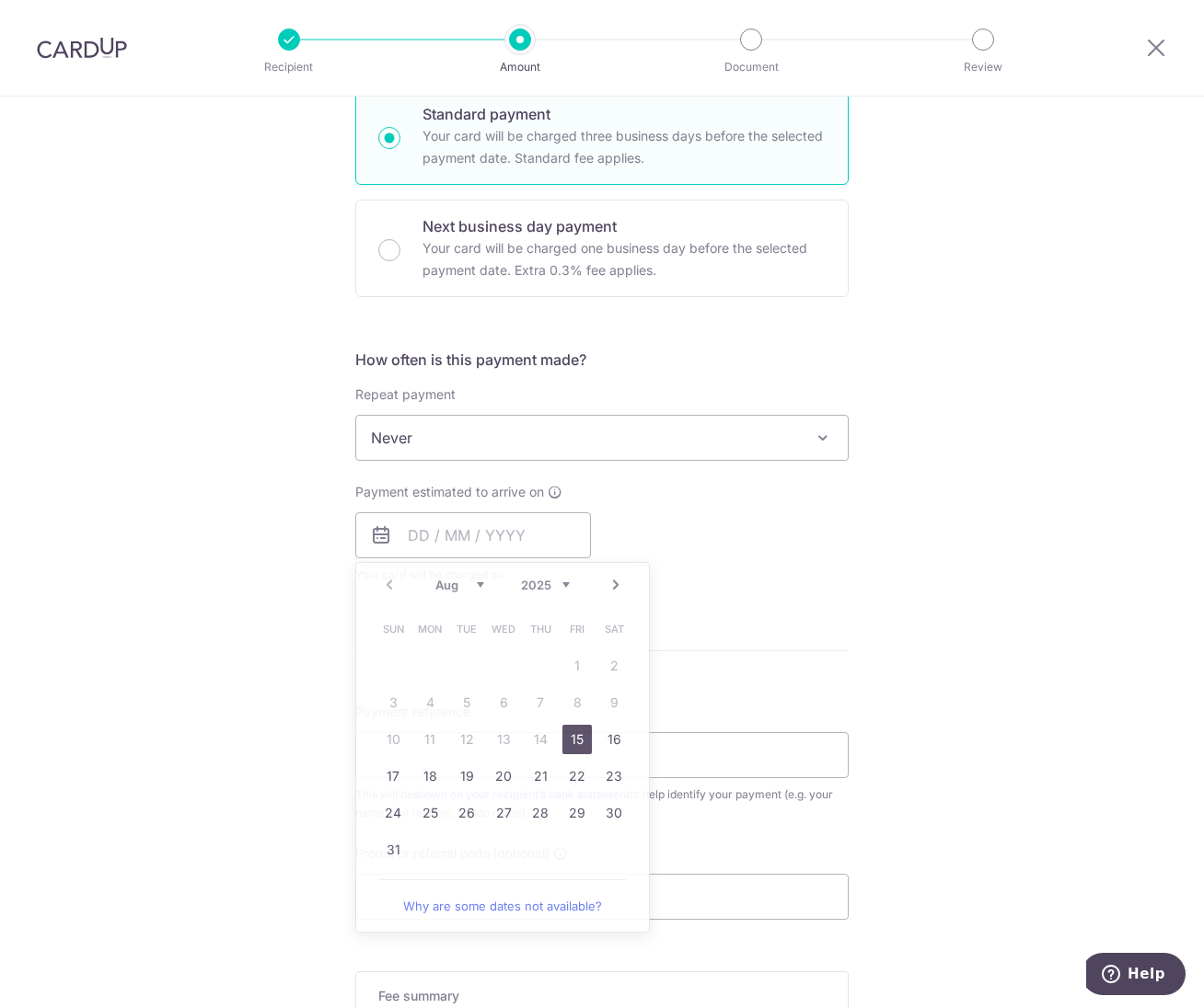
click at [891, 525] on div "Tell us more about your payment Enter payment amount SGD 3,200.00 3200.00 Card …" at bounding box center [602, 468] width 1204 height 1665
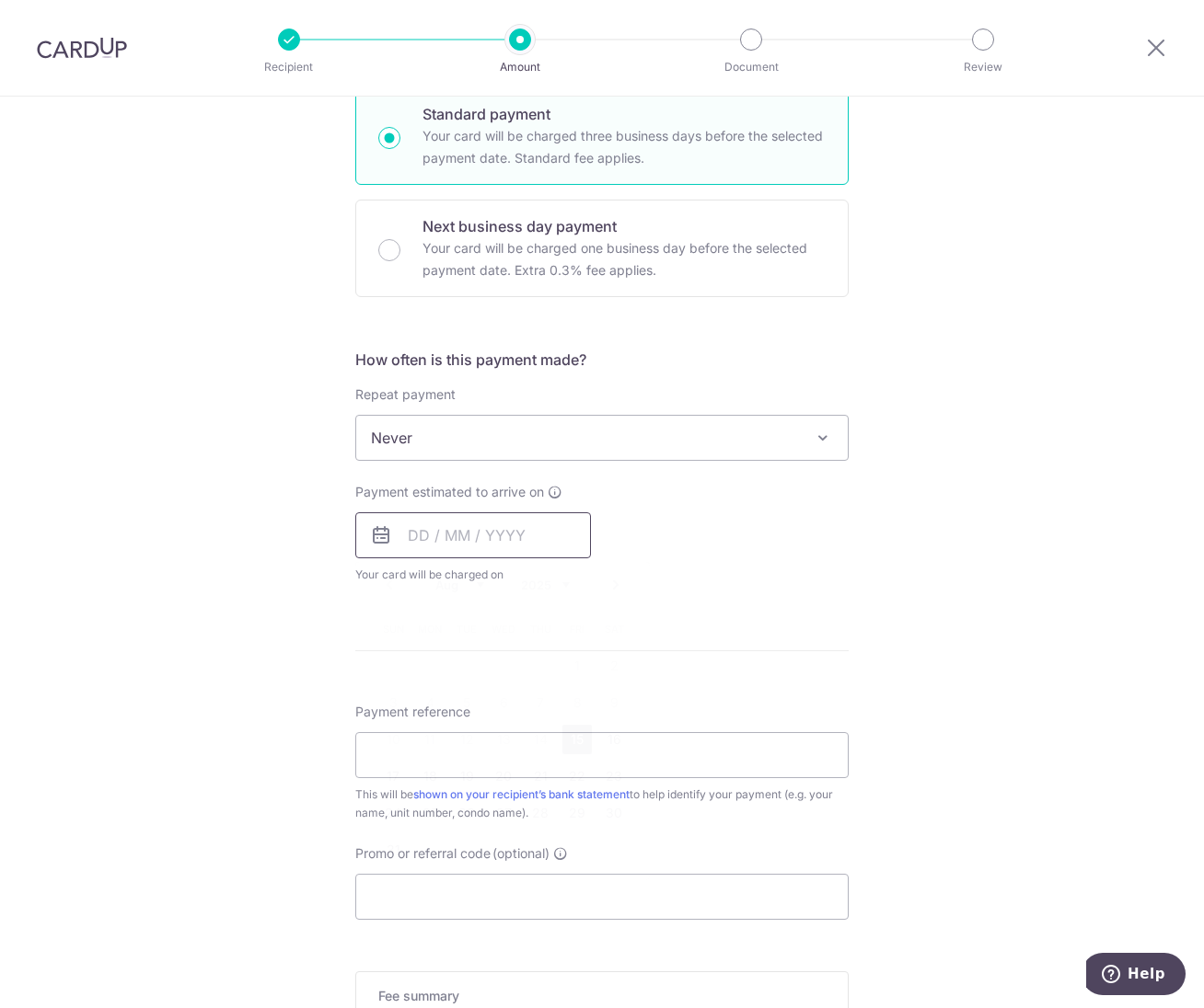
click at [545, 534] on input "text" at bounding box center [473, 535] width 236 height 46
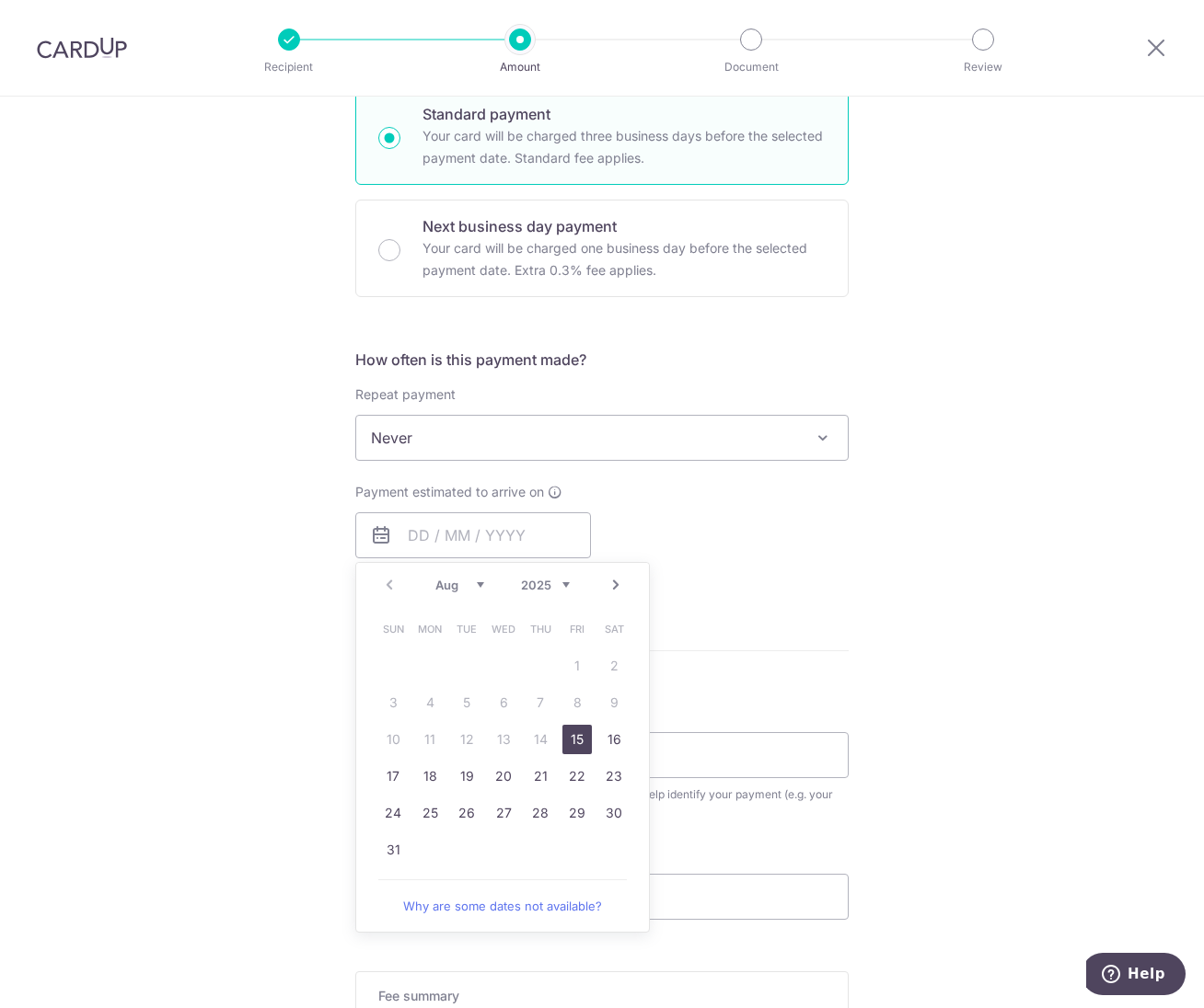
click at [568, 738] on link "15" at bounding box center [577, 739] width 29 height 29
type input "[DATE]"
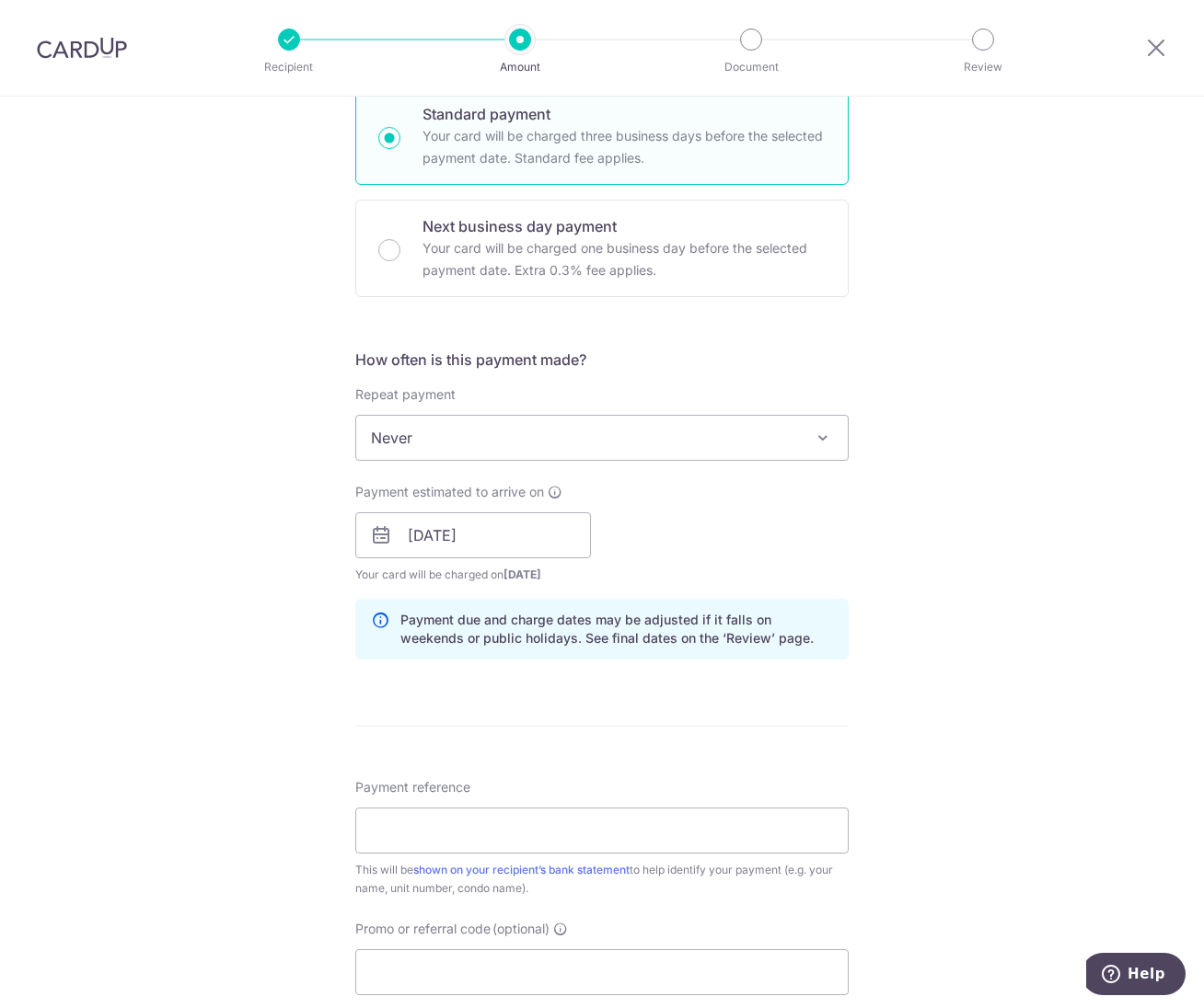
click at [277, 738] on div "Tell us more about your payment Enter payment amount SGD 3,200.00 3200.00 Card …" at bounding box center [602, 506] width 1204 height 1740
click at [421, 836] on input "Payment reference" at bounding box center [602, 830] width 493 height 46
click at [520, 834] on input "Rent" at bounding box center [602, 830] width 493 height 46
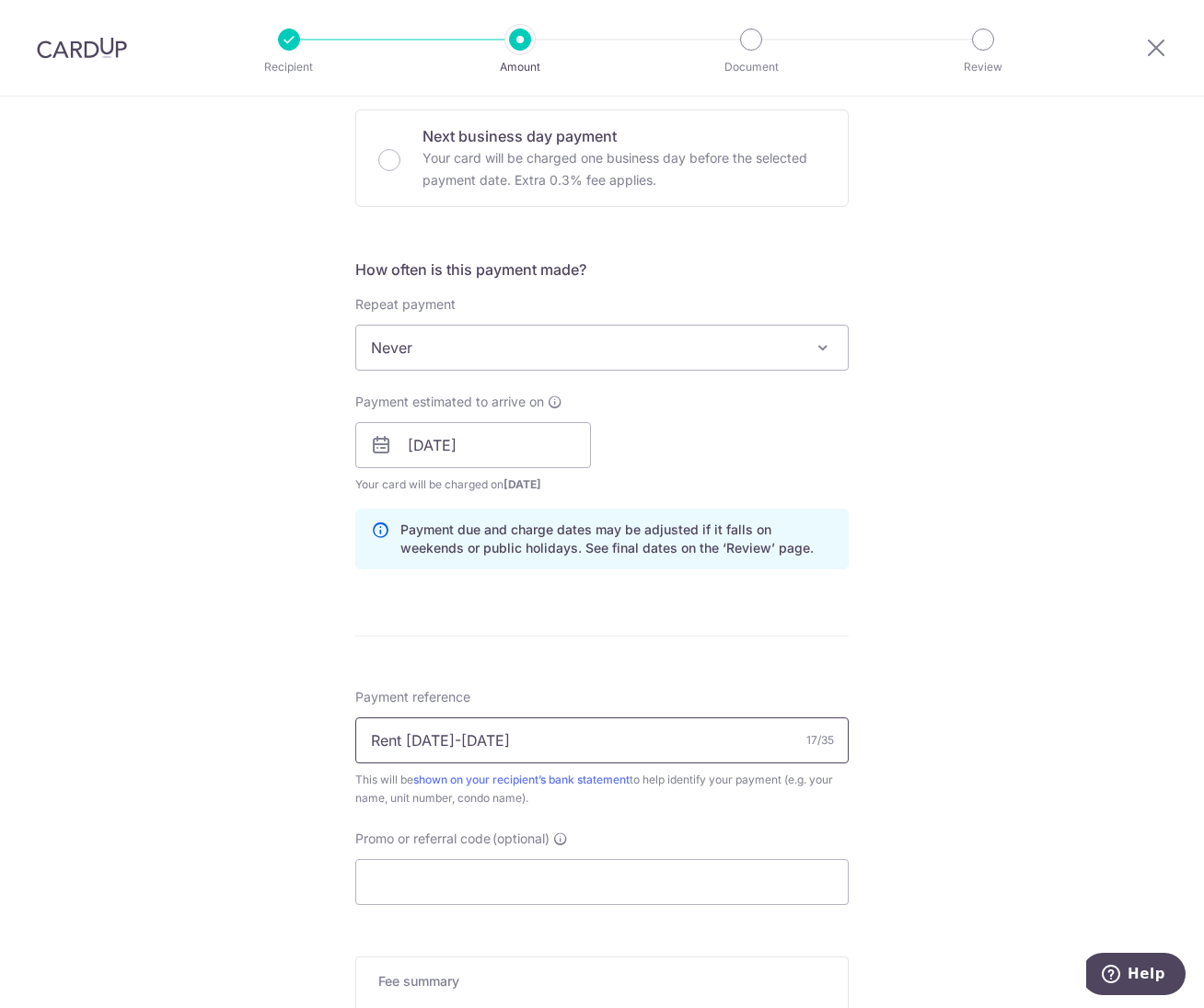
scroll to position [614, 0]
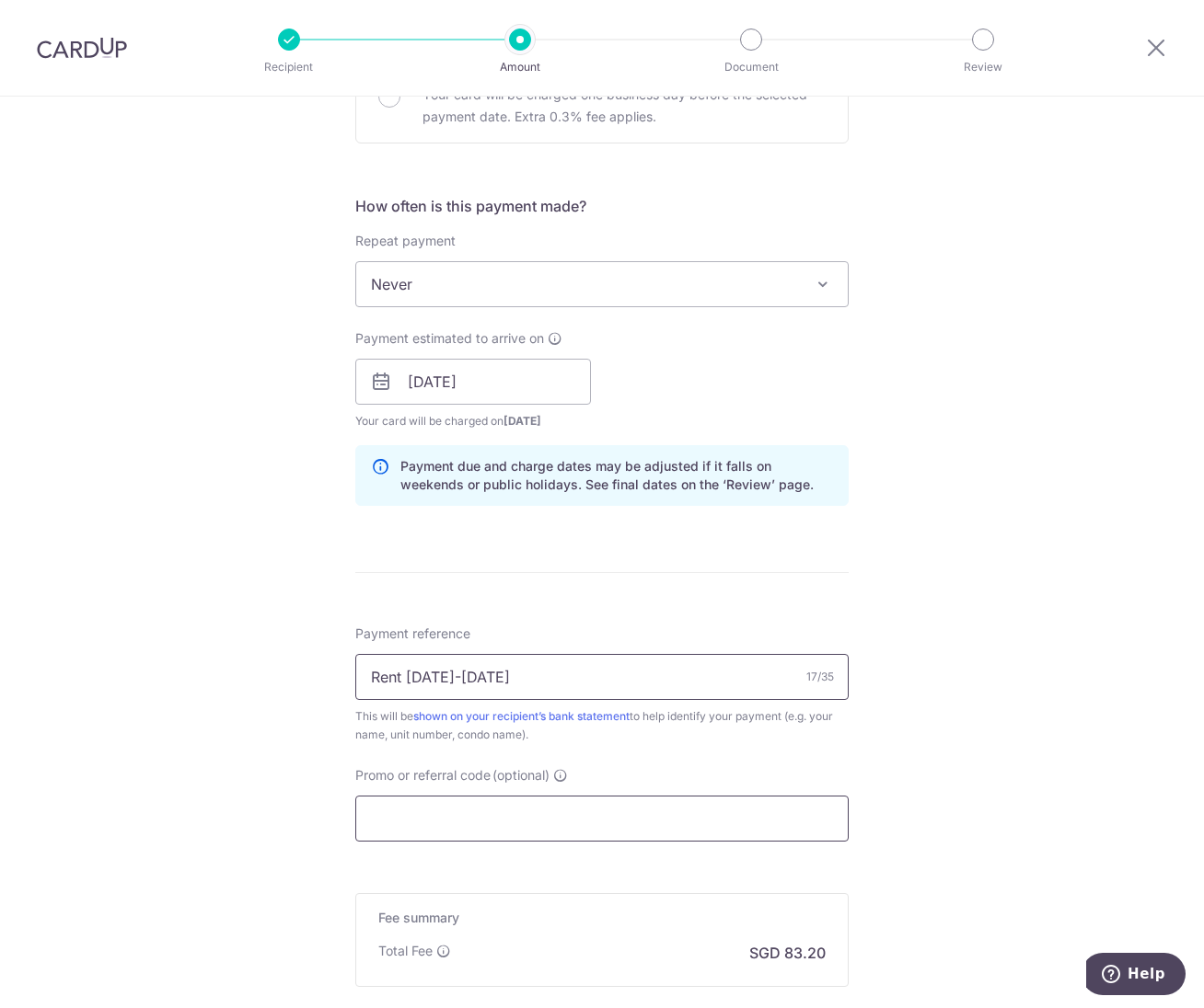
type input "Rent 15.8-14.9.25"
click at [735, 824] on input "Promo or referral code (optional)" at bounding box center [602, 818] width 493 height 46
click at [563, 831] on input "Promo or referral code (optional)" at bounding box center [602, 818] width 493 height 46
paste input "MILELION"
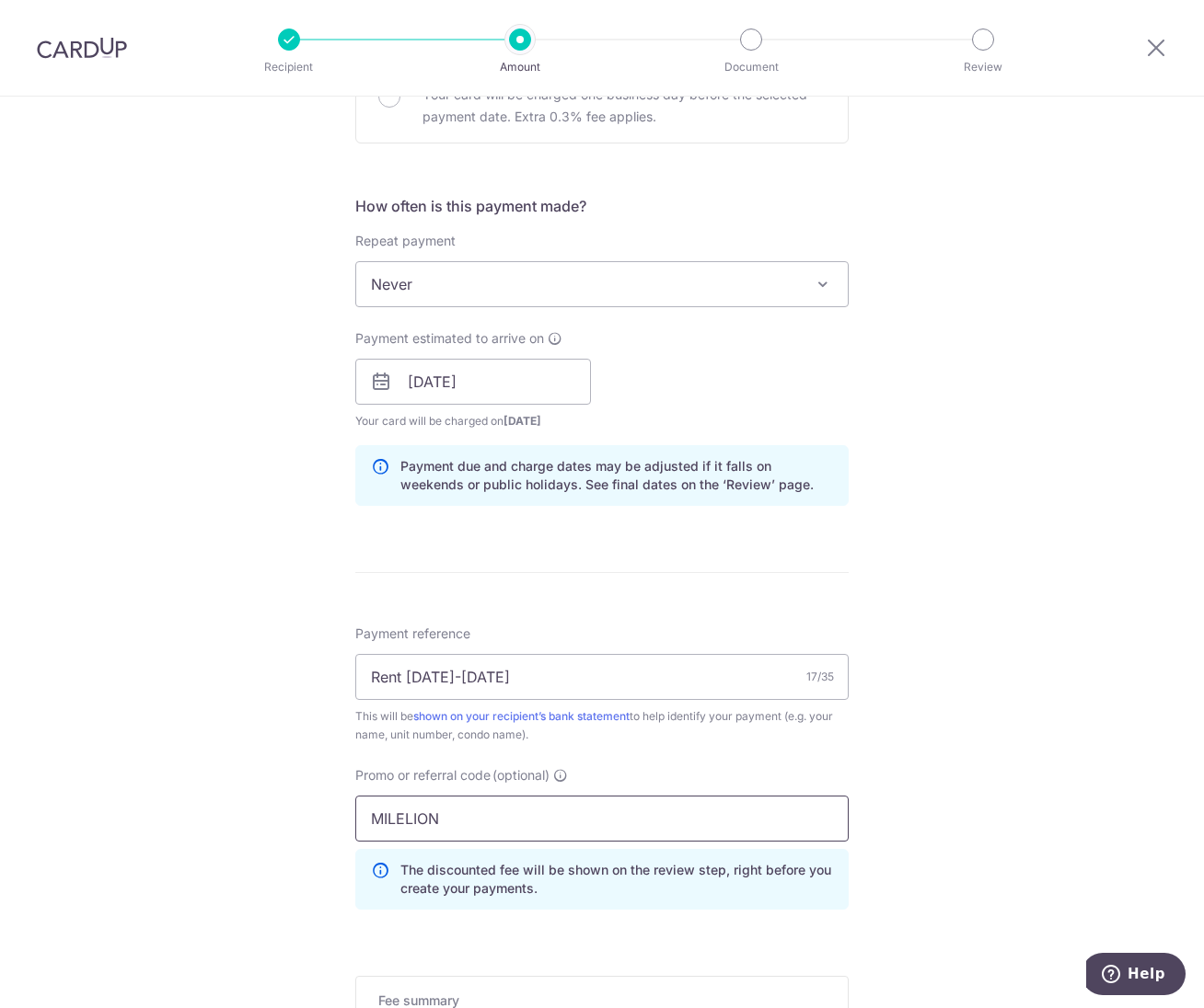
drag, startPoint x: 538, startPoint y: 829, endPoint x: 219, endPoint y: 805, distance: 319.9
click at [219, 805] on div "Tell us more about your payment Enter payment amount SGD 3,200.00 3200.00 Card …" at bounding box center [602, 394] width 1204 height 1822
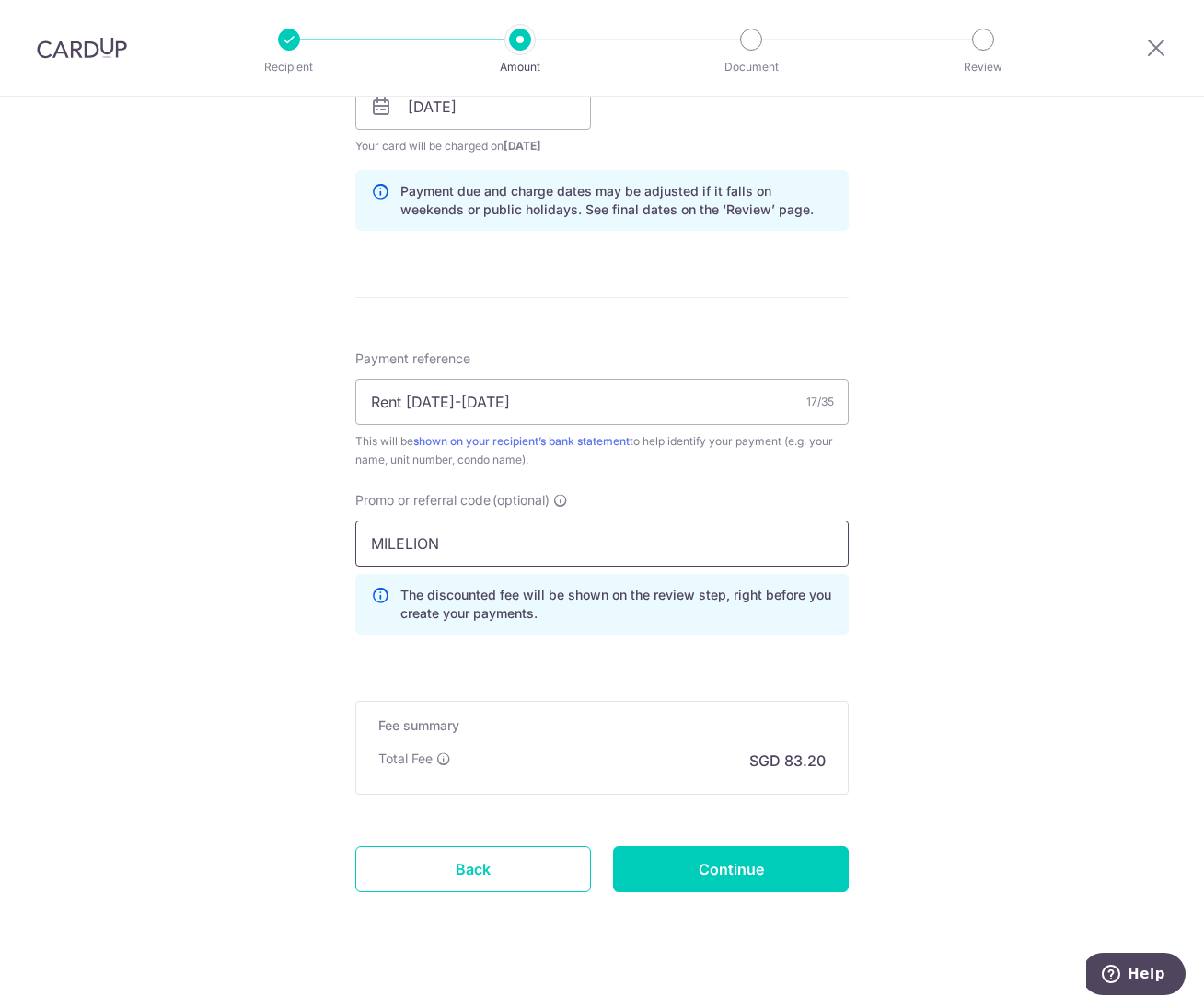
scroll to position [911, 0]
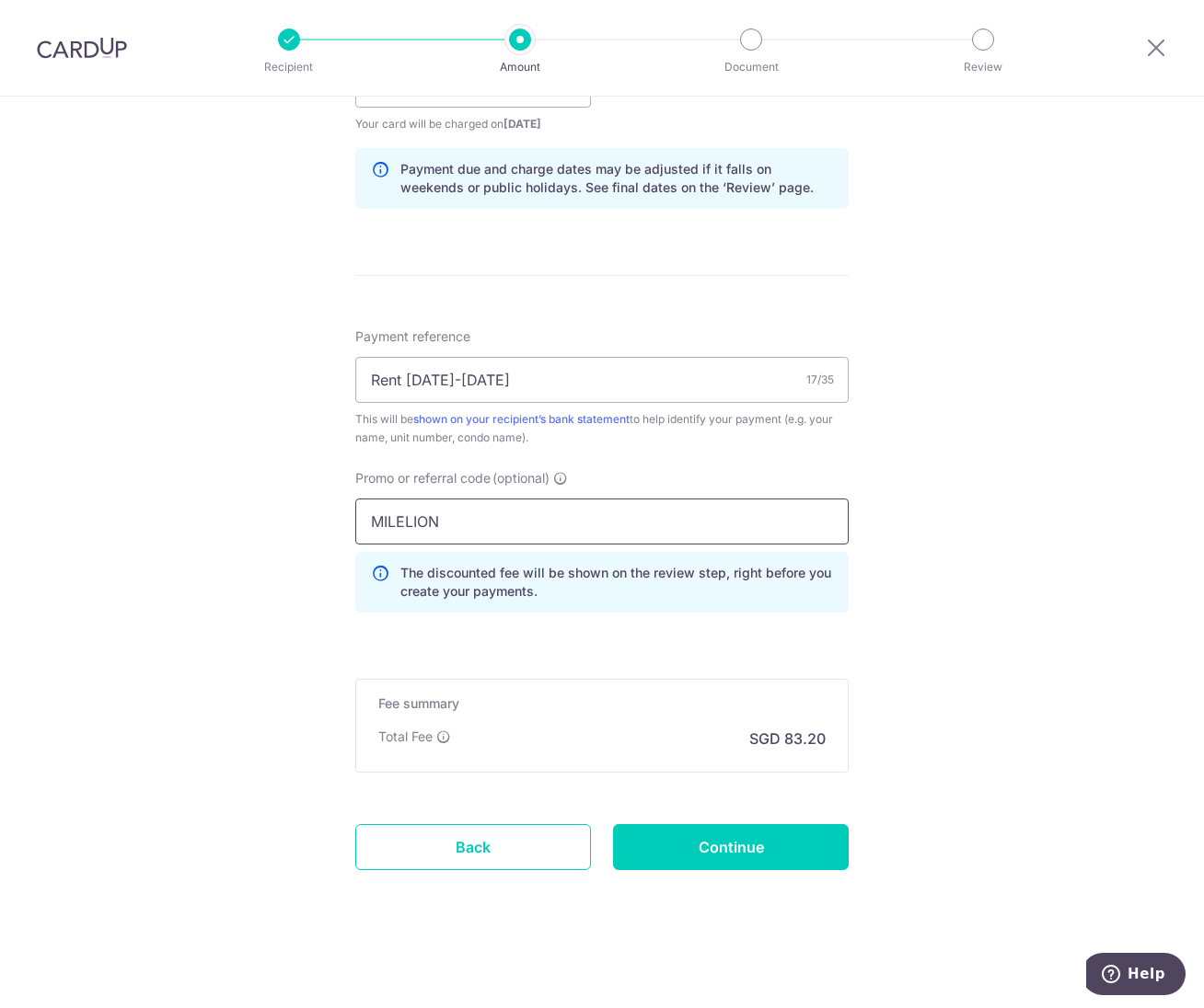
type input "MILELION"
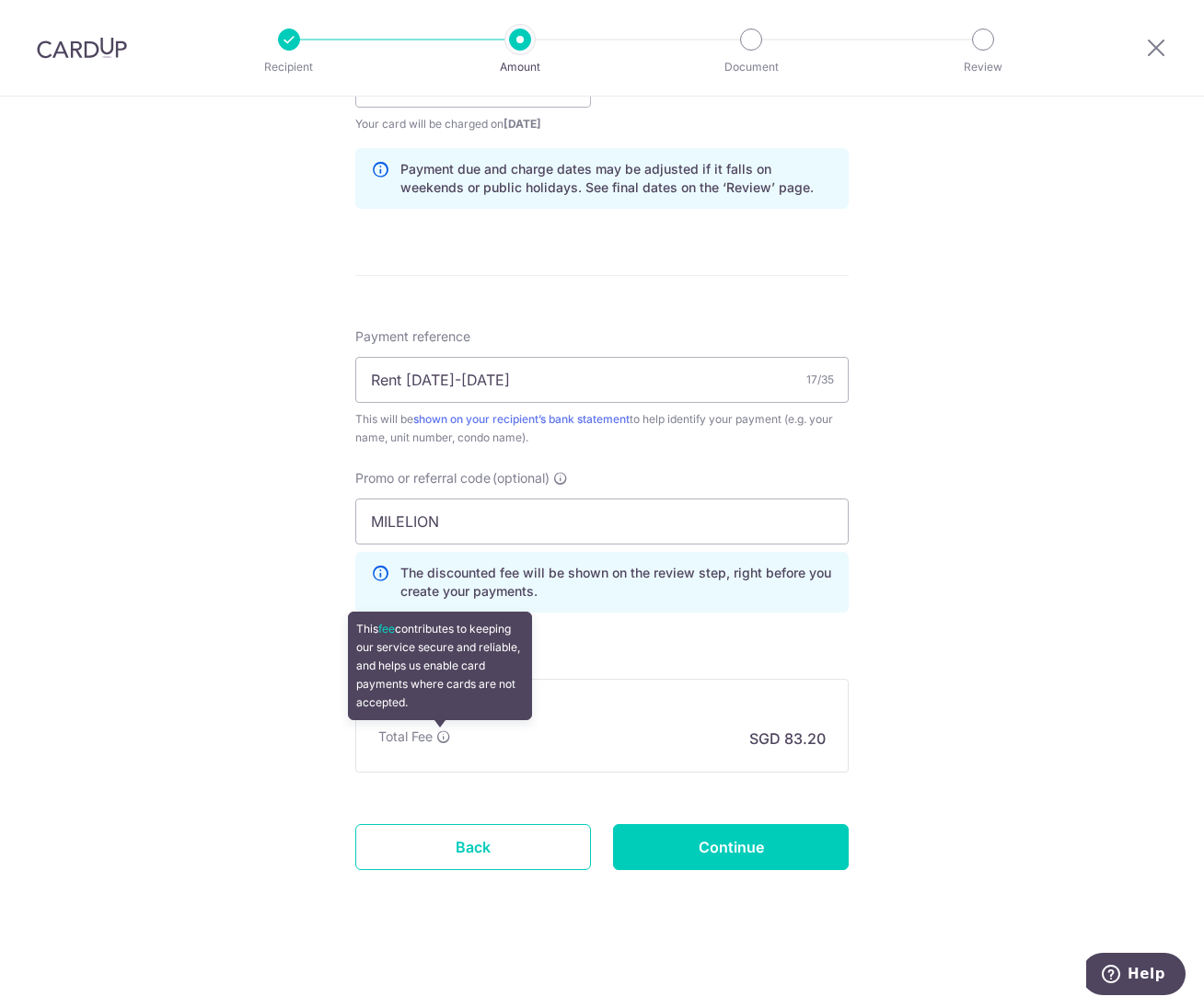
click at [436, 738] on icon at bounding box center [443, 737] width 15 height 15
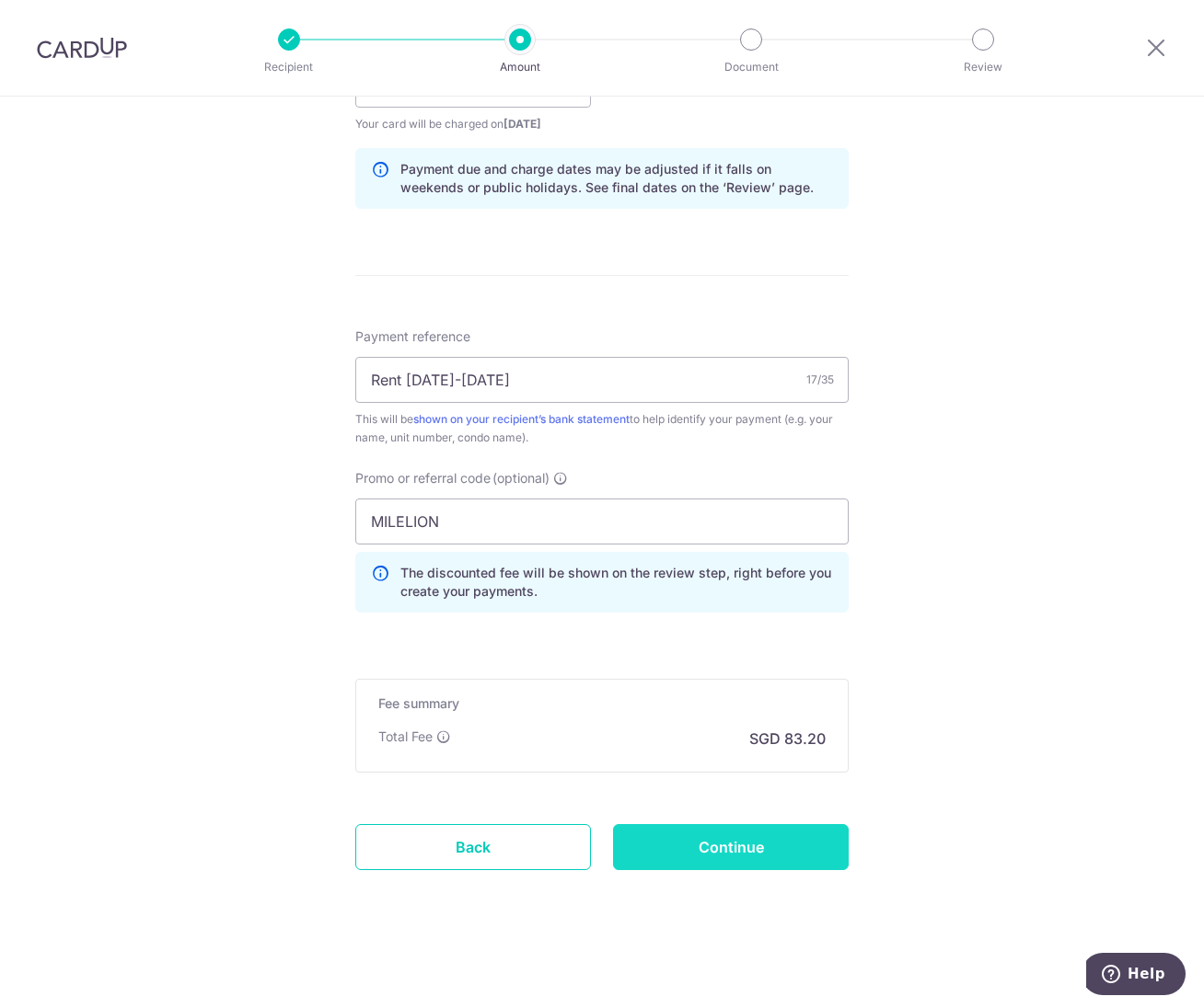
click at [659, 854] on input "Continue" at bounding box center [731, 846] width 236 height 46
type input "Create Schedule"
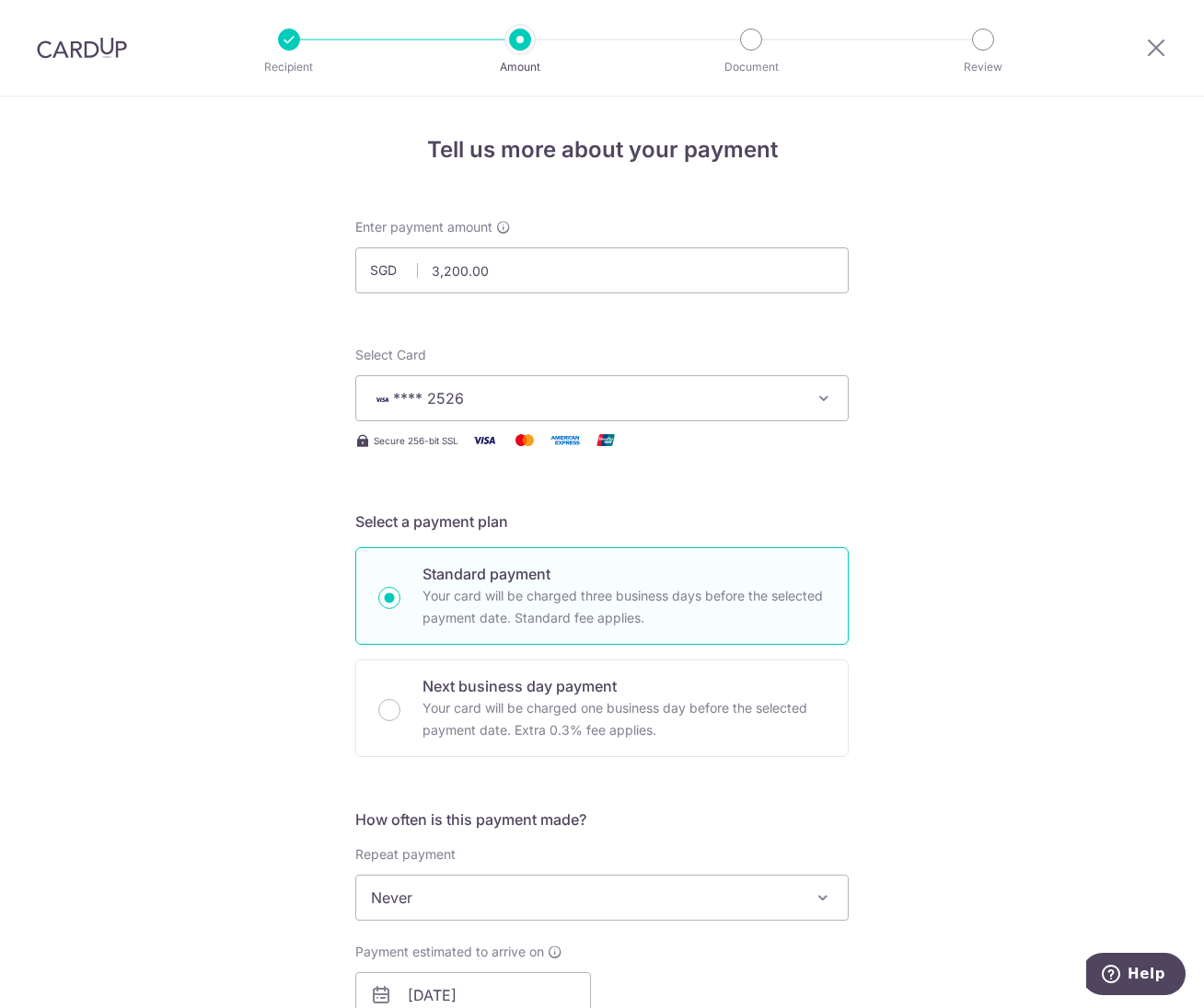
scroll to position [937, 0]
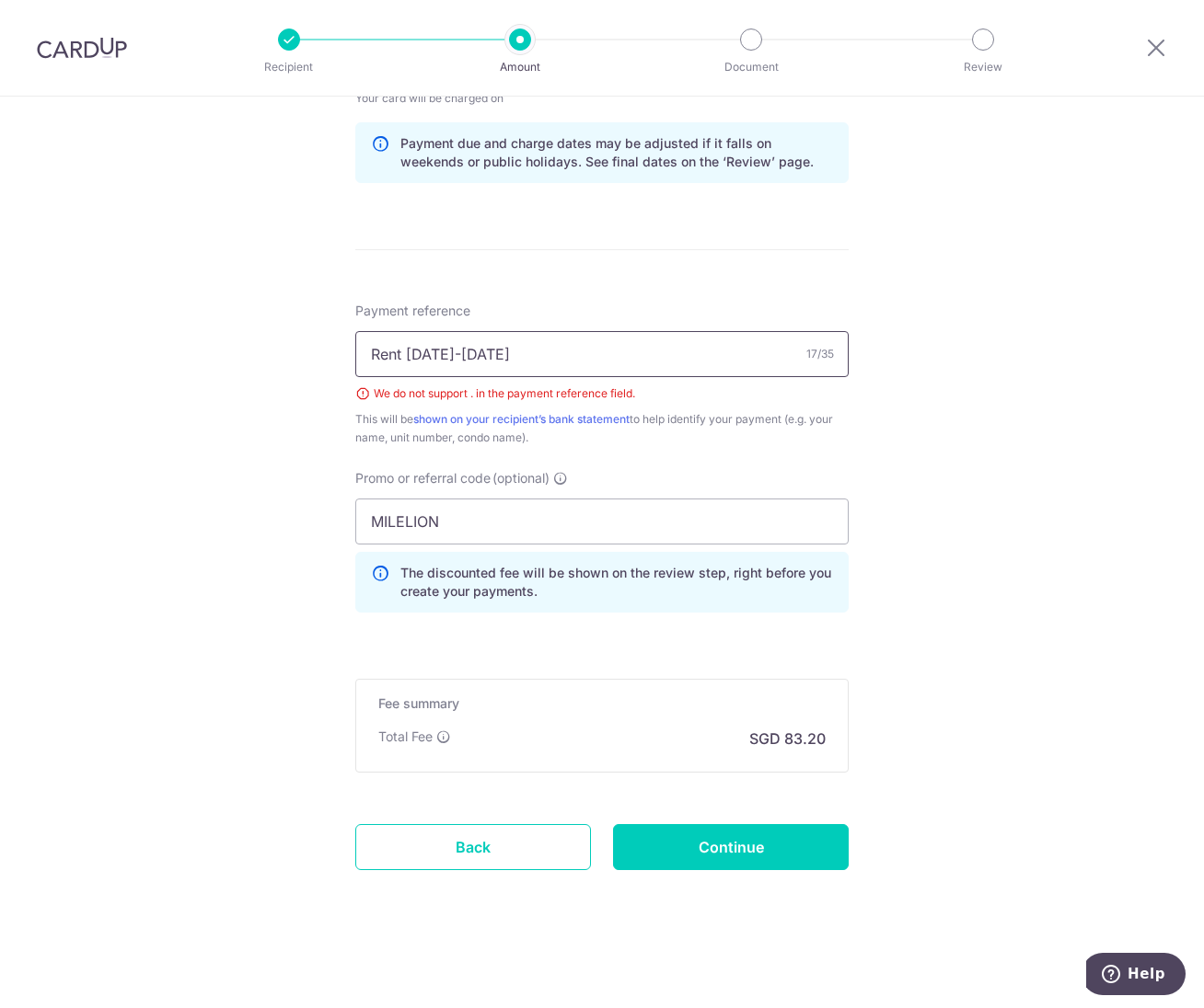
click at [430, 355] on input "Rent [DATE]-[DATE]" at bounding box center [602, 353] width 493 height 46
type input "Rent [DATE] to[DATE]"
click at [682, 851] on input "Continue" at bounding box center [731, 846] width 236 height 46
type input "Create Schedule"
click at [420, 354] on input "Rent 15.8 to14.9.25" at bounding box center [602, 353] width 493 height 46
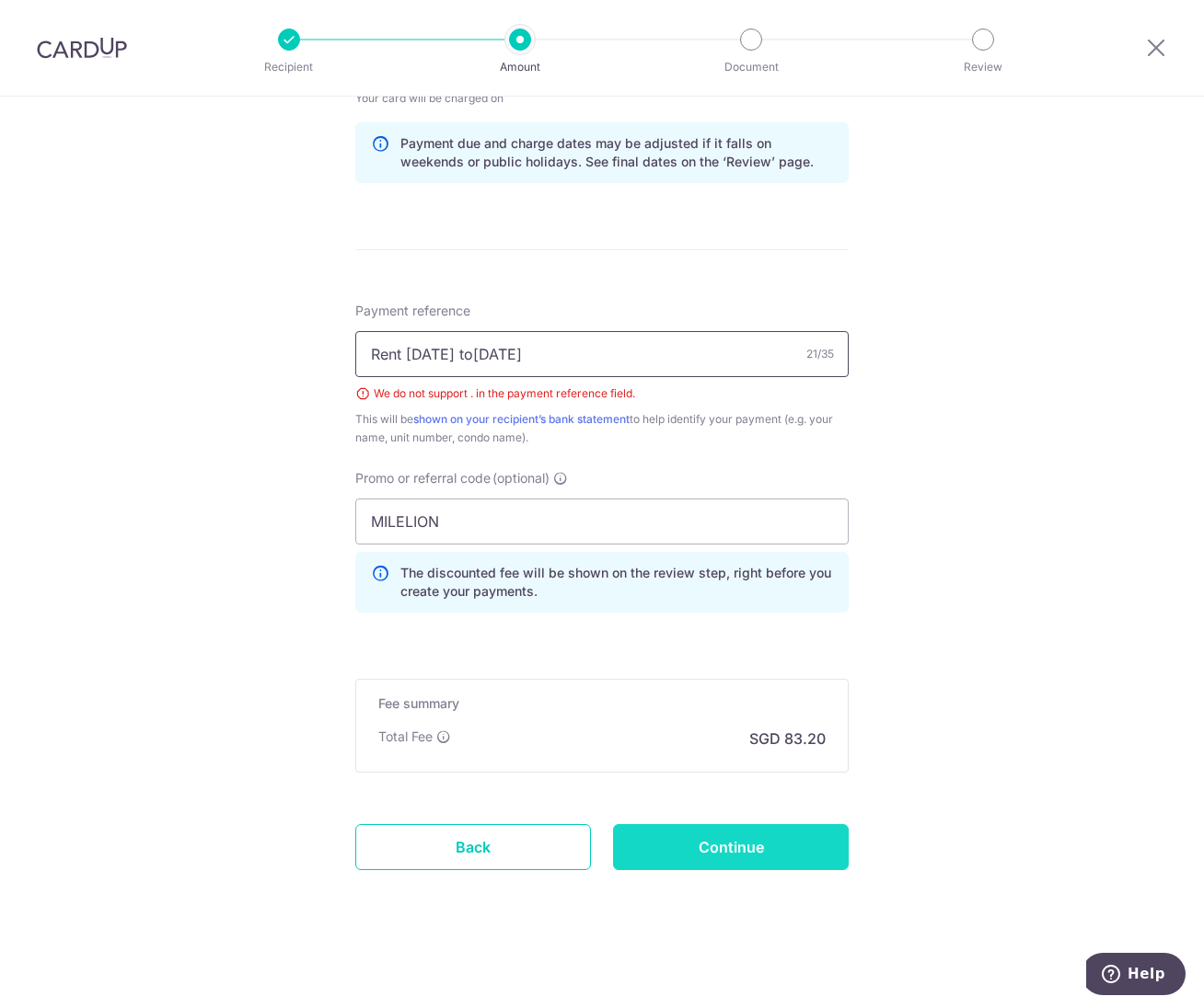
type input "Rent 15 Aug to14 sept"
click at [713, 838] on input "Continue" at bounding box center [731, 846] width 236 height 46
type input "Create Schedule"
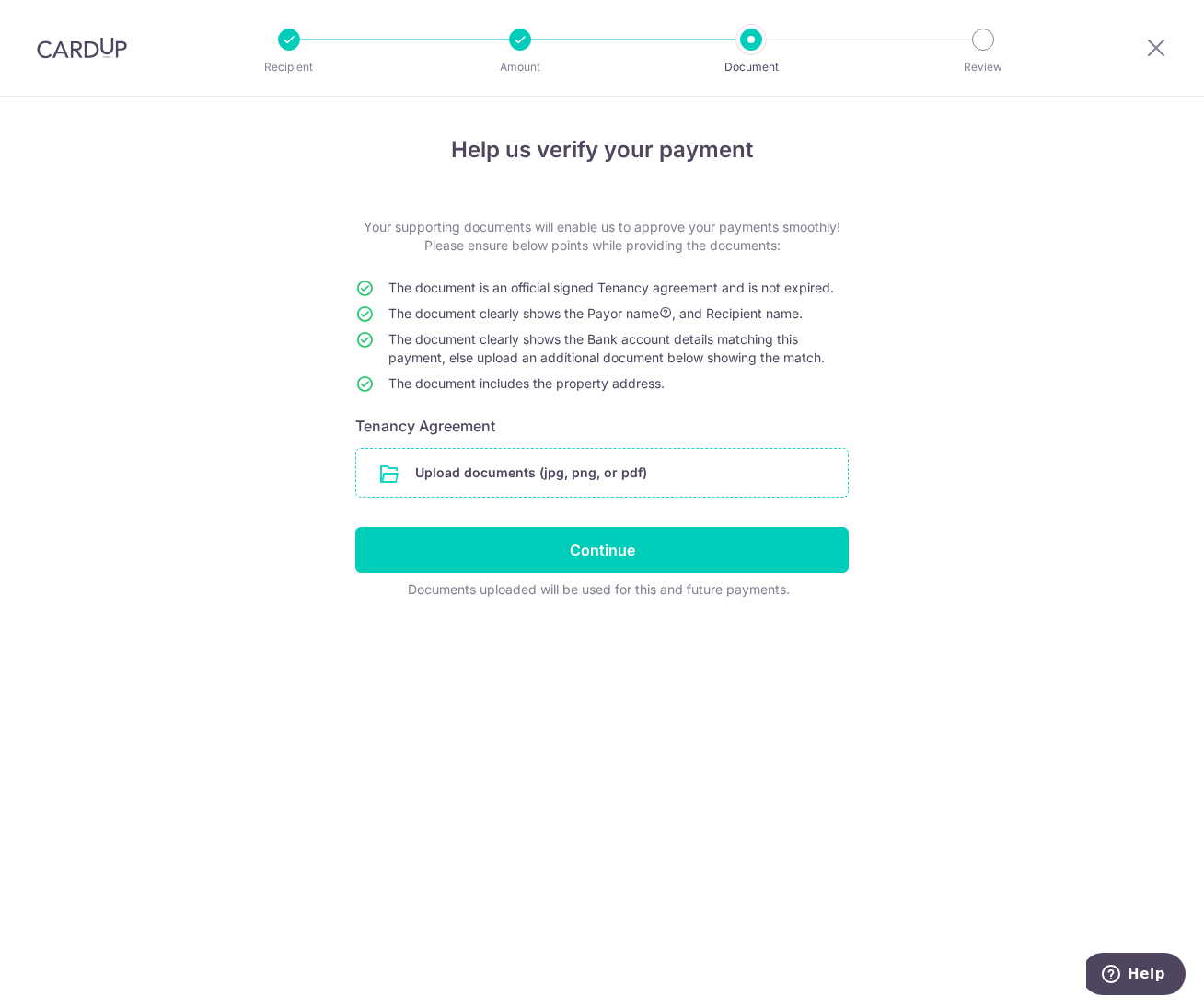
click at [583, 480] on input "file" at bounding box center [602, 473] width 492 height 48
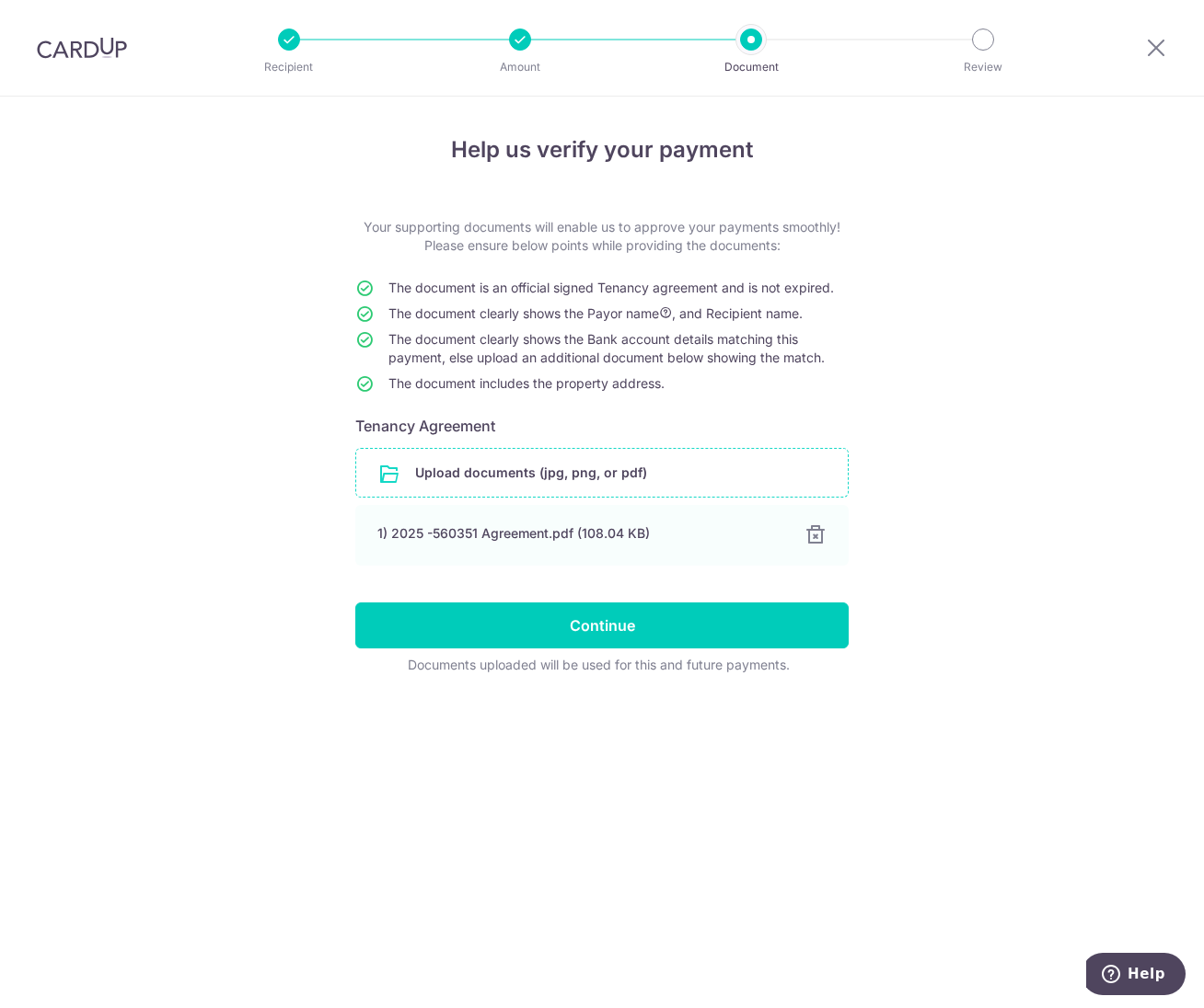
click at [676, 287] on span "The document is an official signed Tenancy agreement and is not expired." at bounding box center [611, 287] width 446 height 16
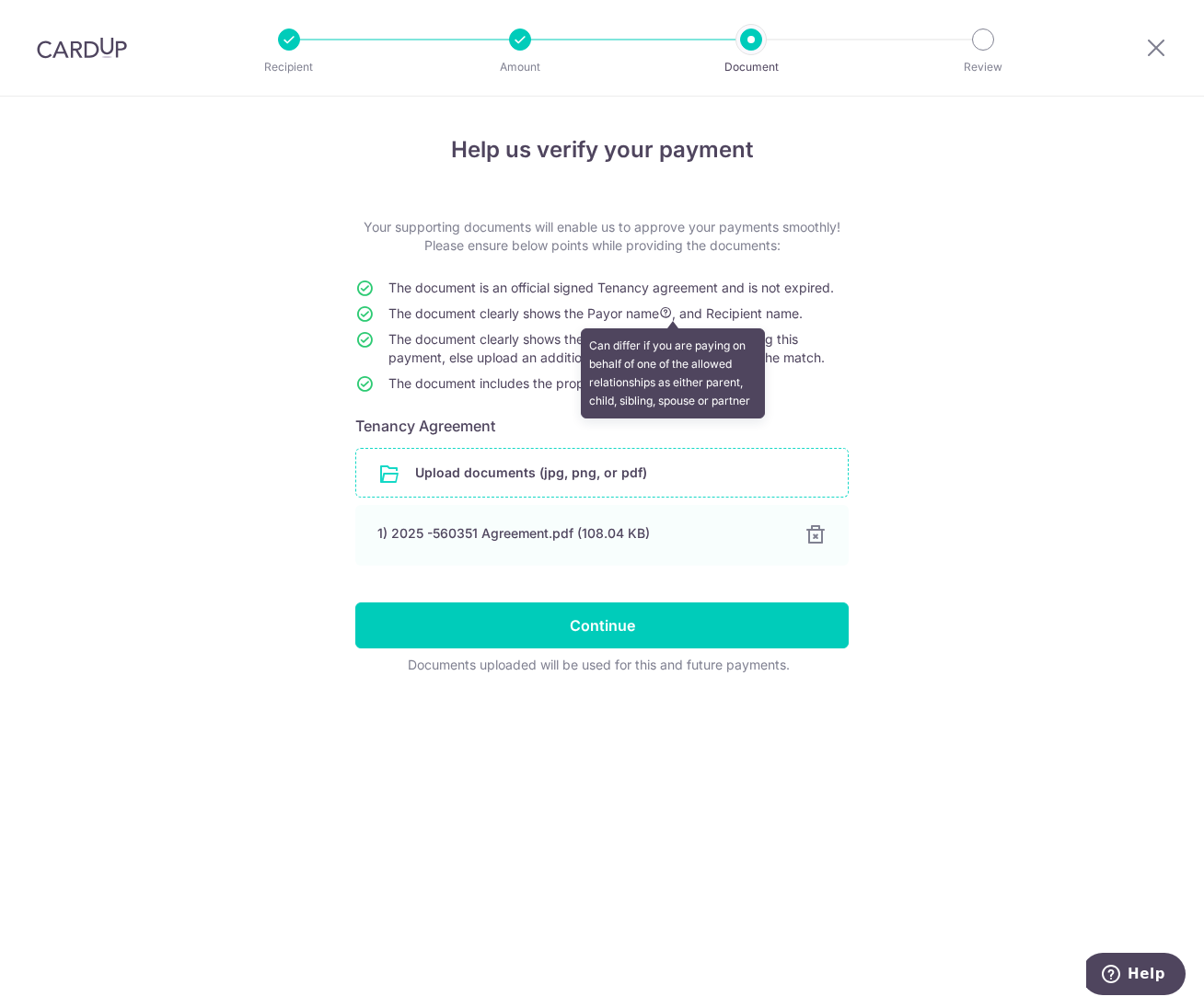
click at [667, 312] on icon at bounding box center [665, 312] width 13 height 13
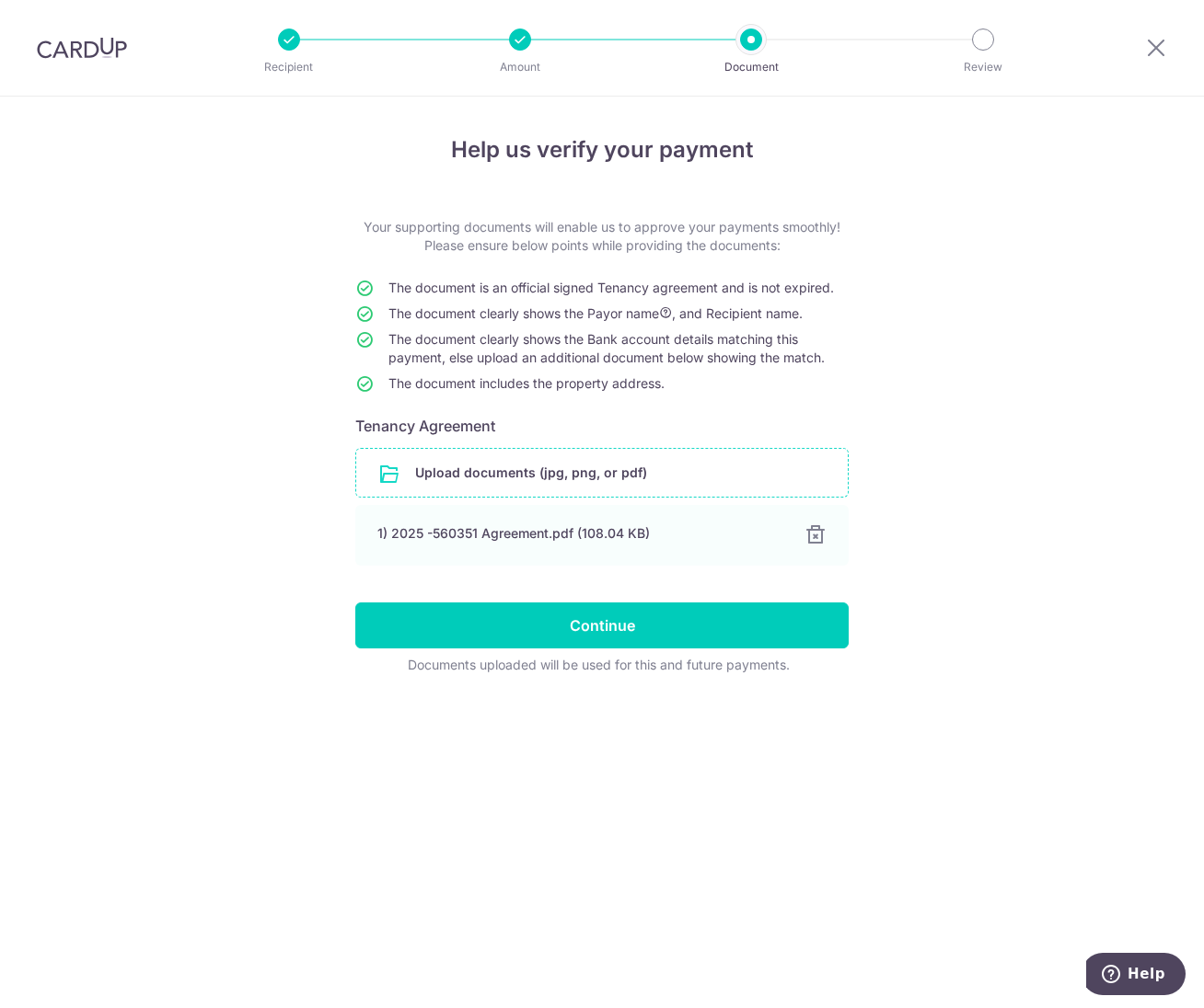
click at [573, 314] on span "The document clearly shows the Payor name , and Recipient name." at bounding box center [596, 313] width 415 height 16
click at [525, 335] on span "The document clearly shows the Bank account details matching this payment, else…" at bounding box center [606, 347] width 436 height 34
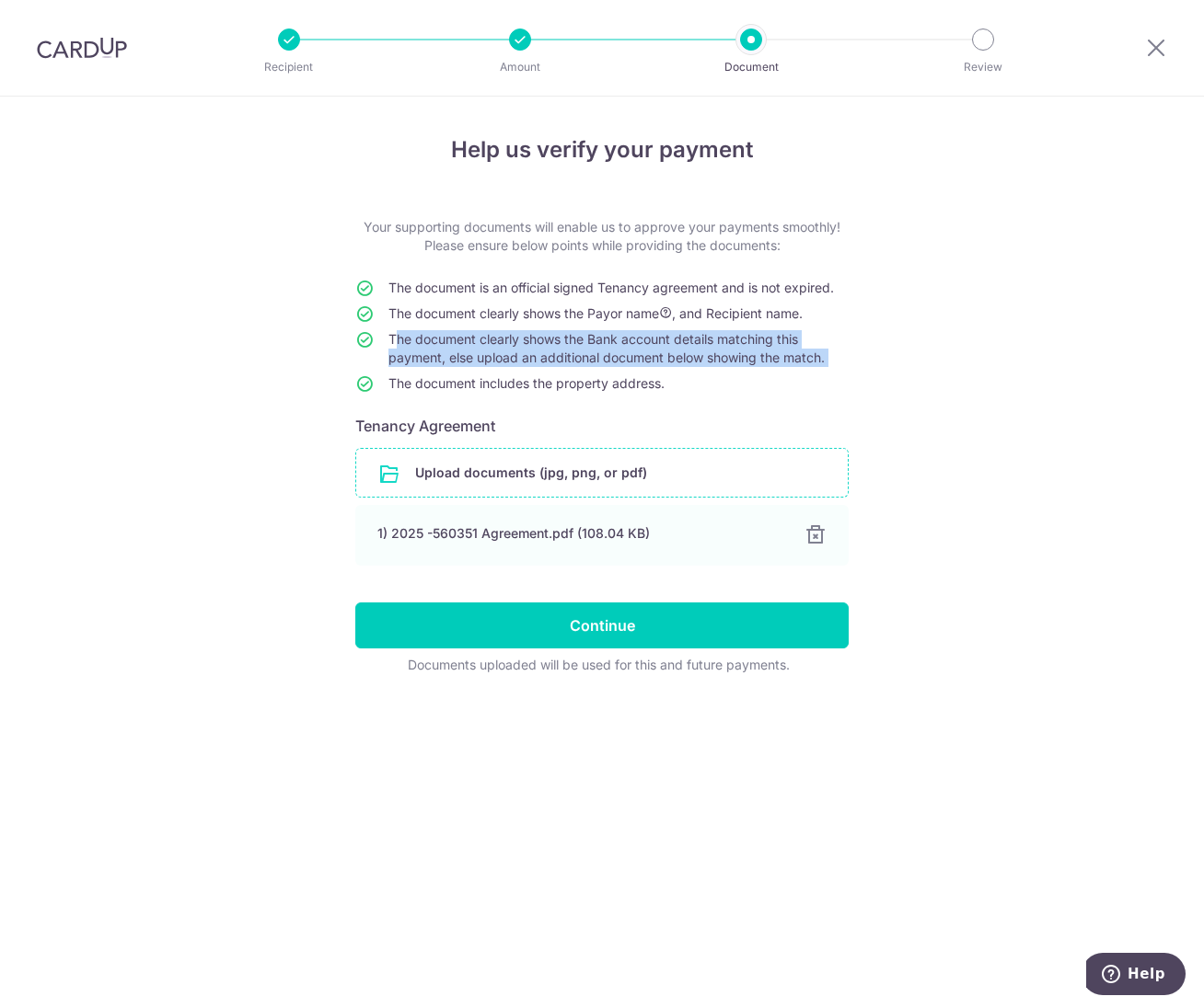
click at [525, 335] on span "The document clearly shows the Bank account details matching this payment, else…" at bounding box center [606, 347] width 436 height 34
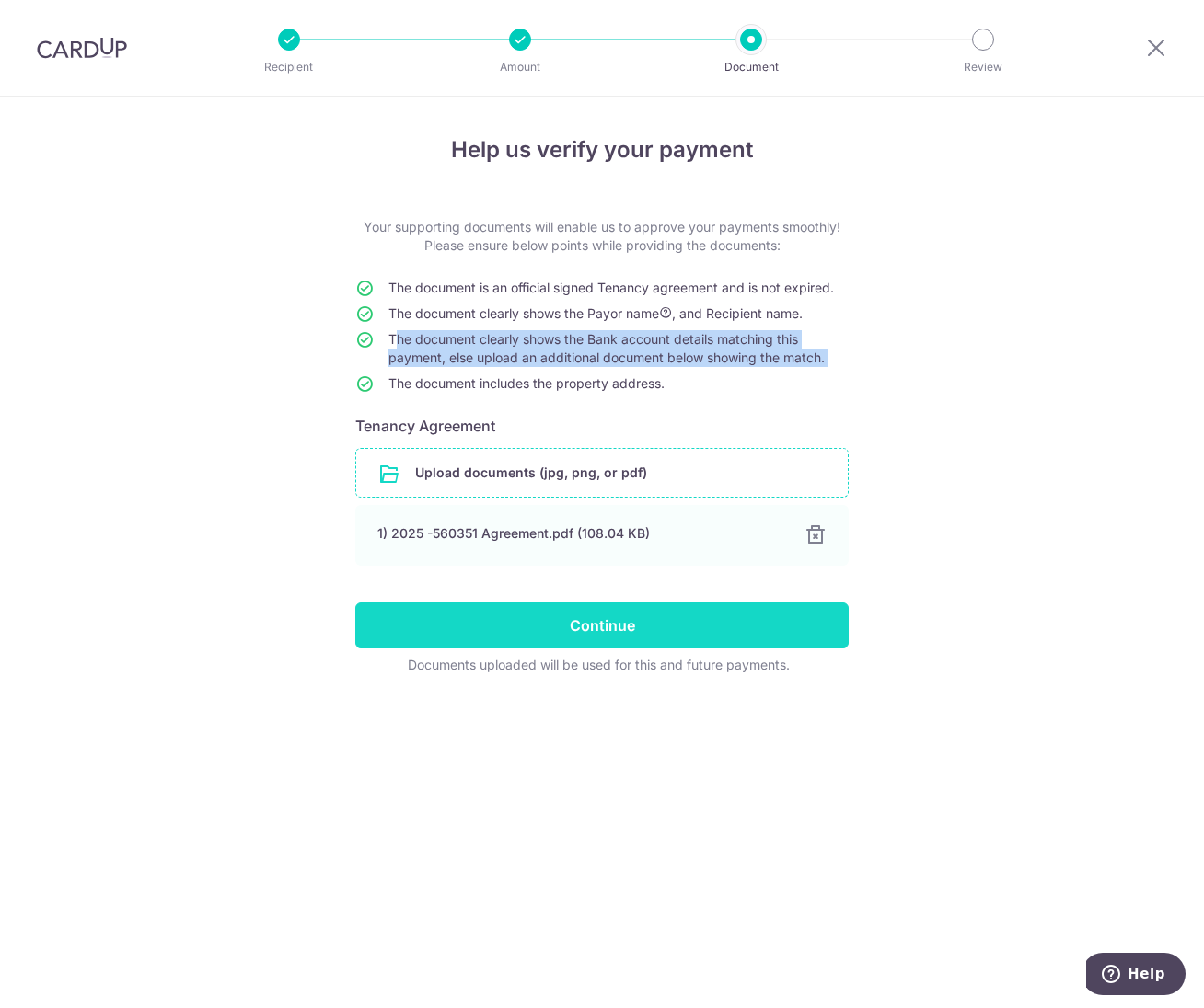
click at [784, 625] on input "Continue" at bounding box center [602, 625] width 493 height 46
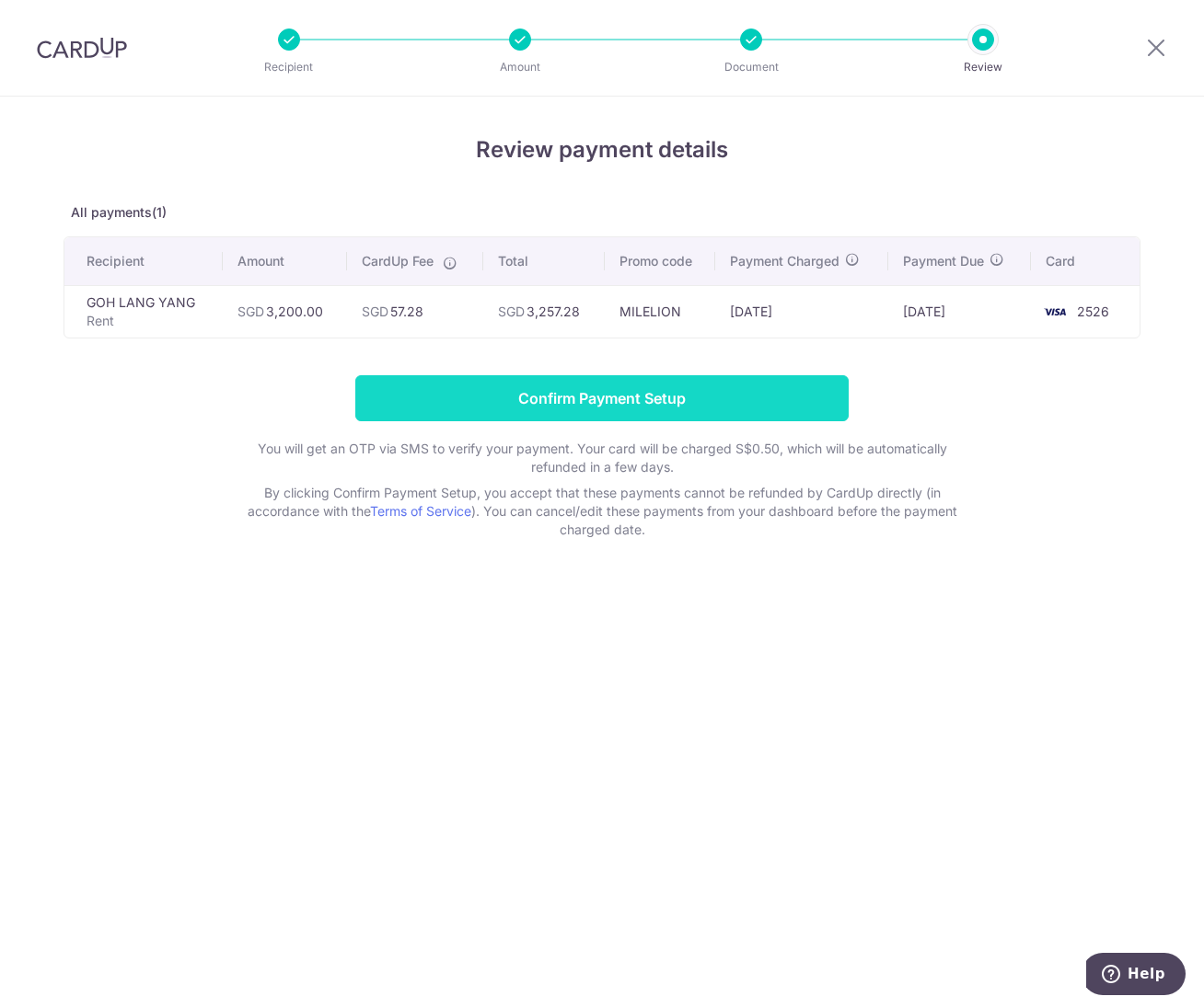
click at [629, 399] on input "Confirm Payment Setup" at bounding box center [602, 398] width 493 height 46
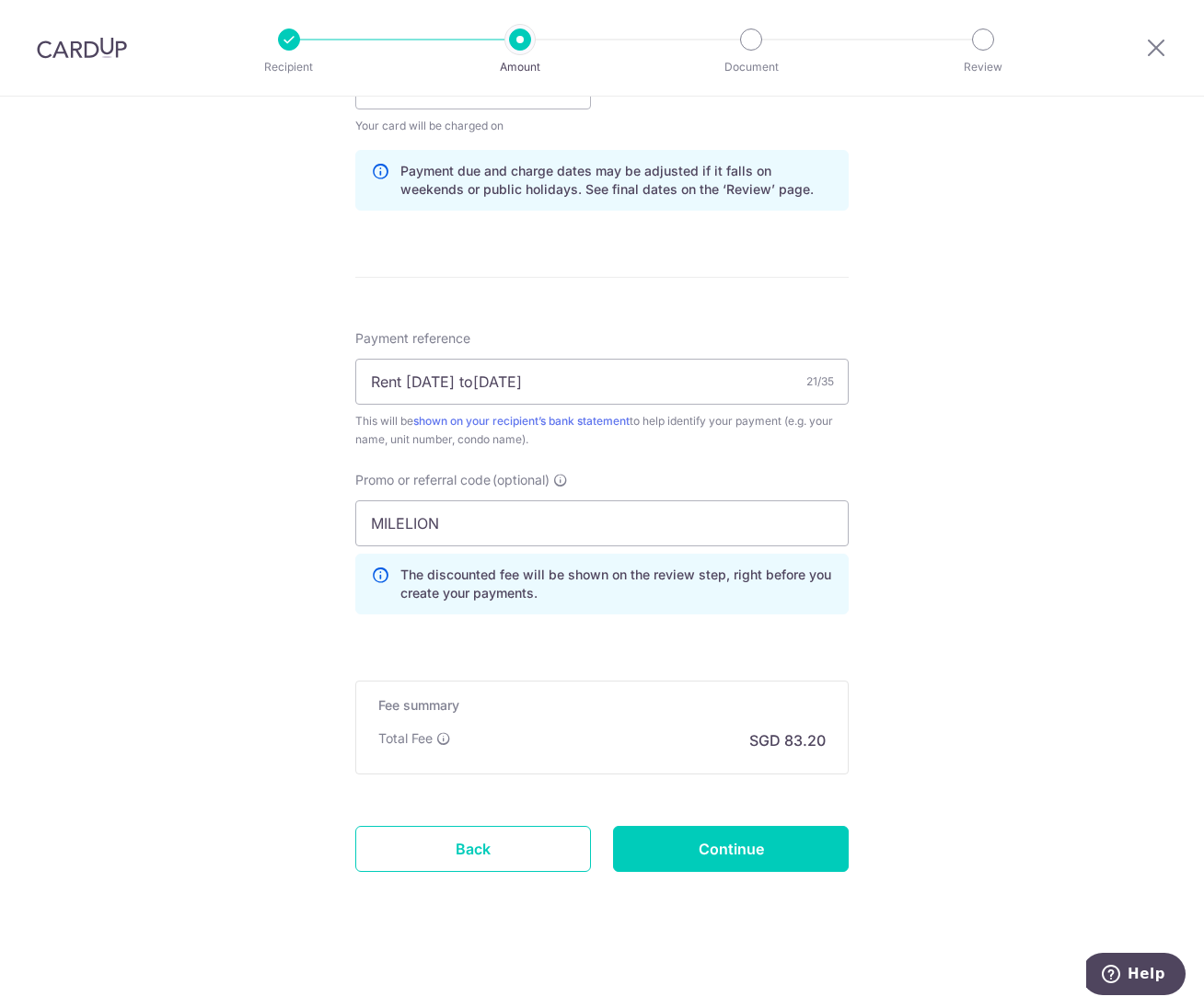
scroll to position [987, 0]
click at [741, 856] on input "Continue" at bounding box center [731, 846] width 236 height 46
type input "Update Schedule"
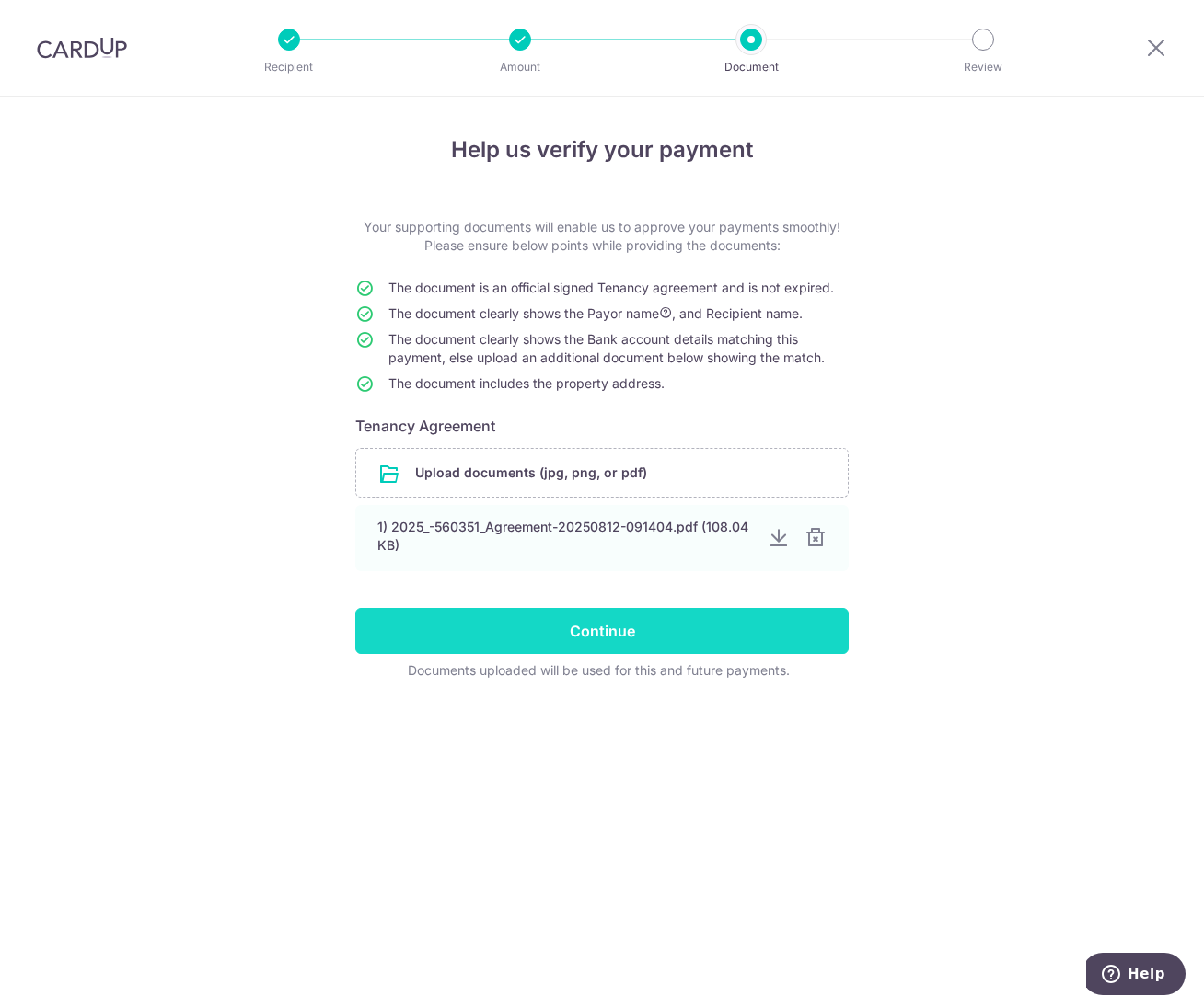
click at [716, 626] on input "Continue" at bounding box center [602, 630] width 493 height 46
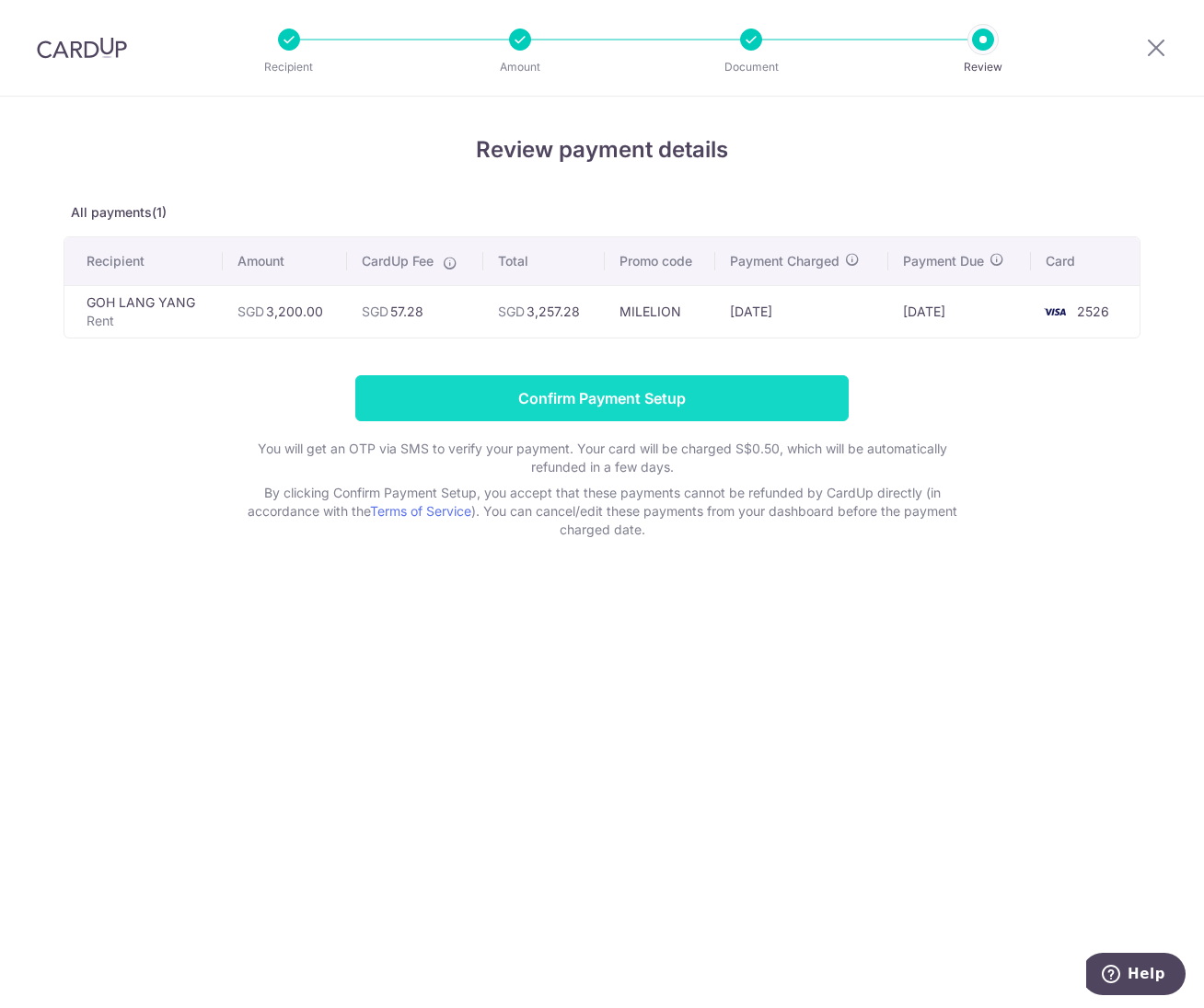
click at [696, 387] on input "Confirm Payment Setup" at bounding box center [602, 398] width 493 height 46
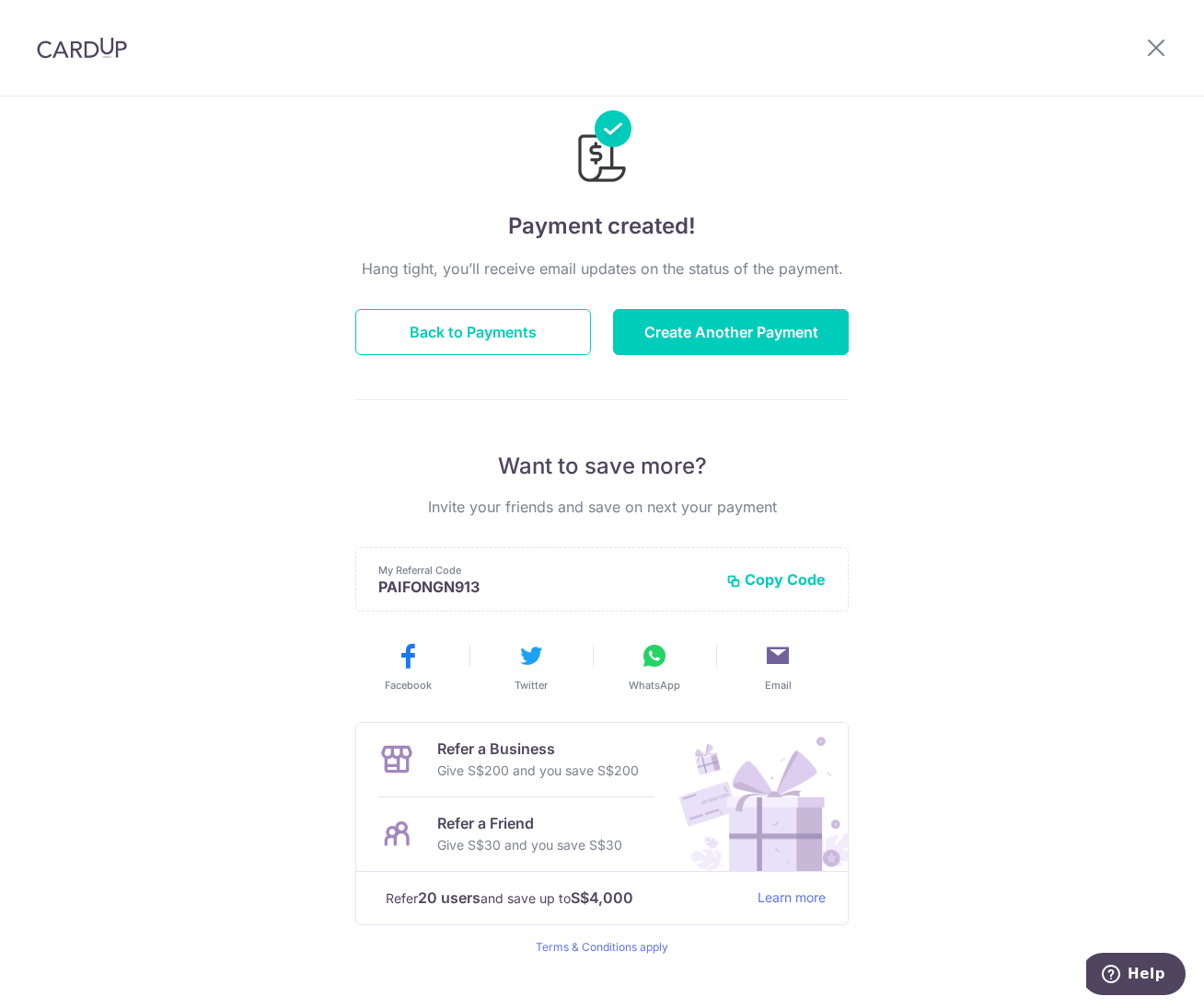
scroll to position [71, 0]
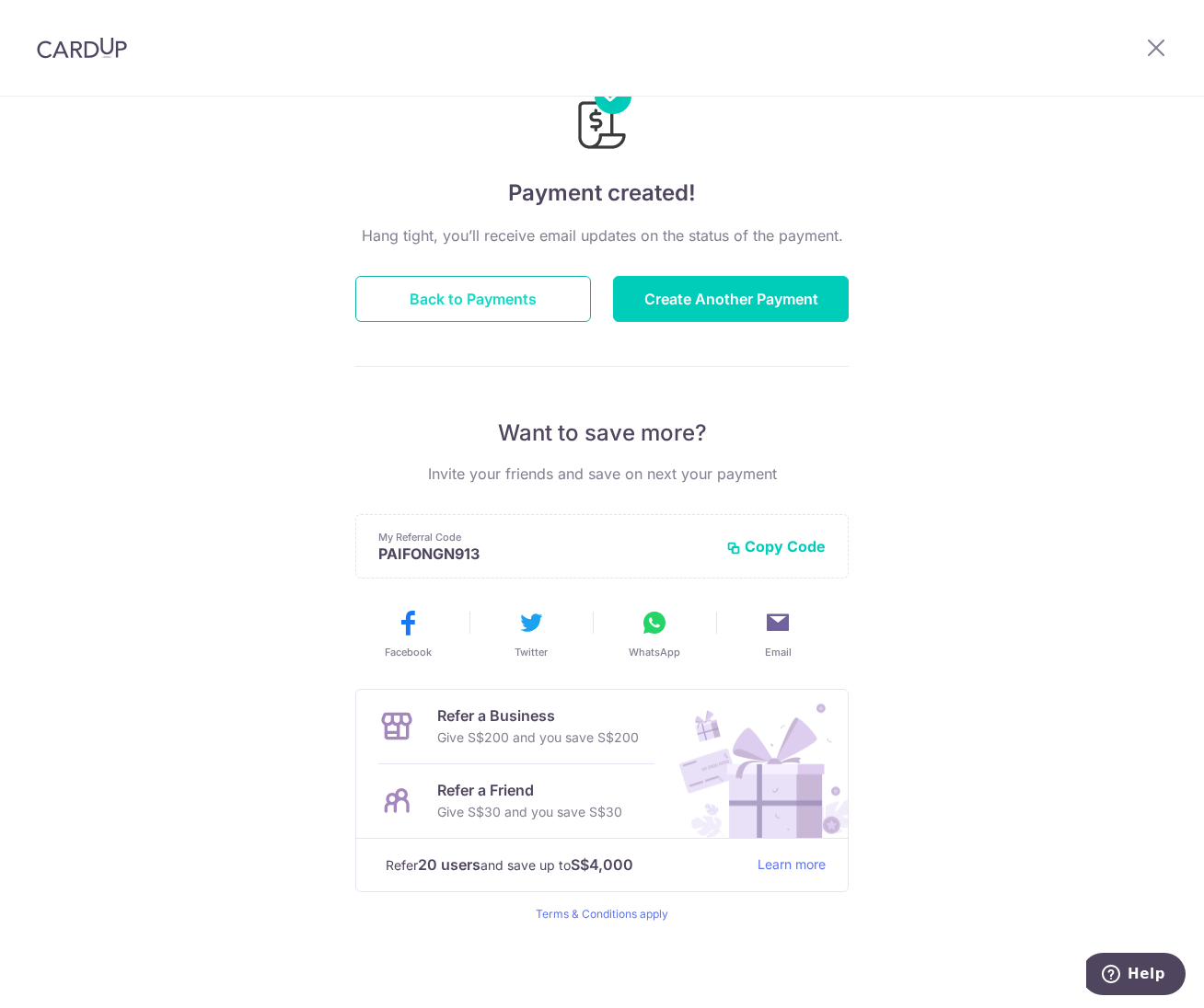
click at [413, 296] on button "Back to Payments" at bounding box center [473, 299] width 236 height 46
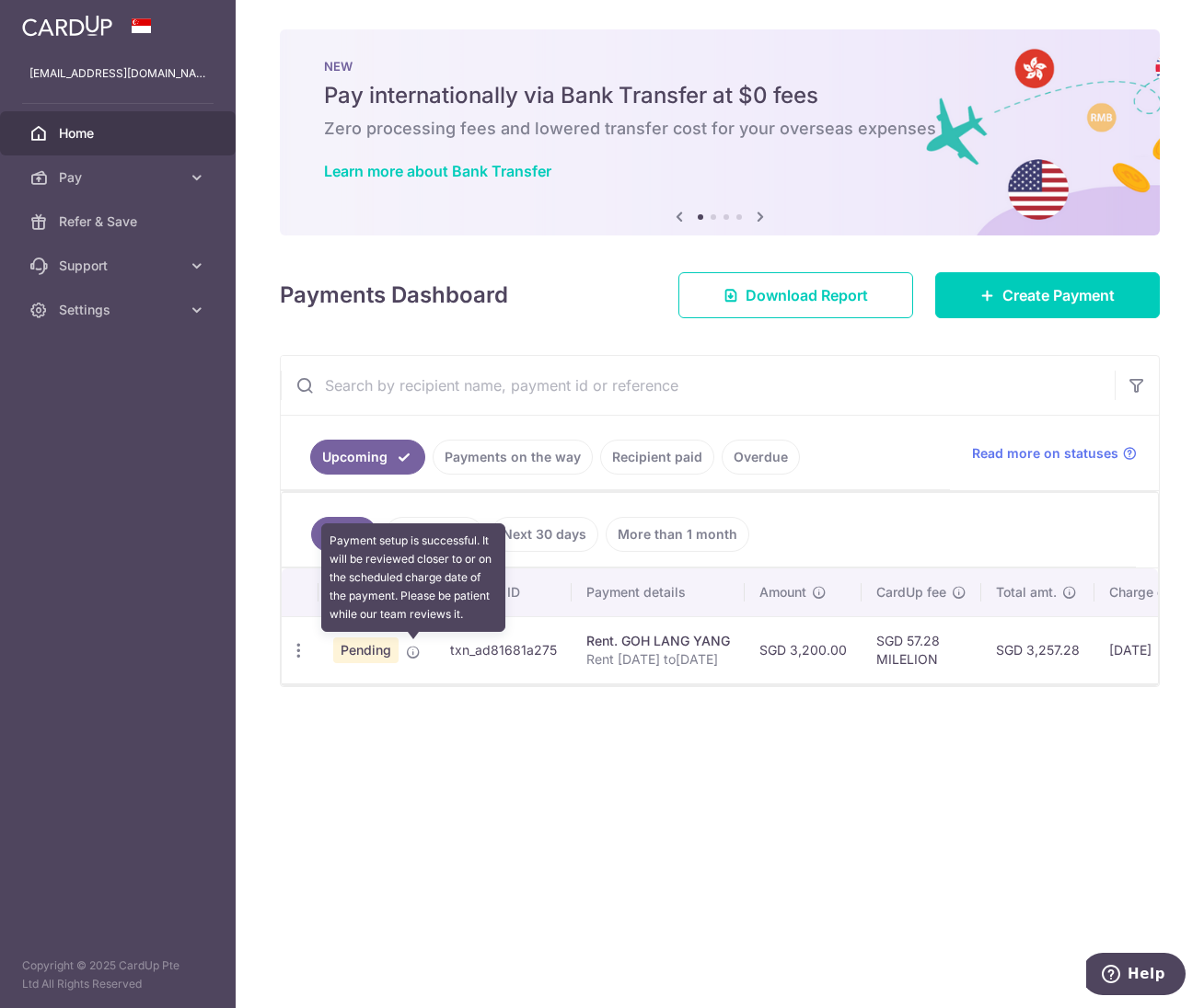
click at [416, 653] on icon at bounding box center [413, 652] width 15 height 15
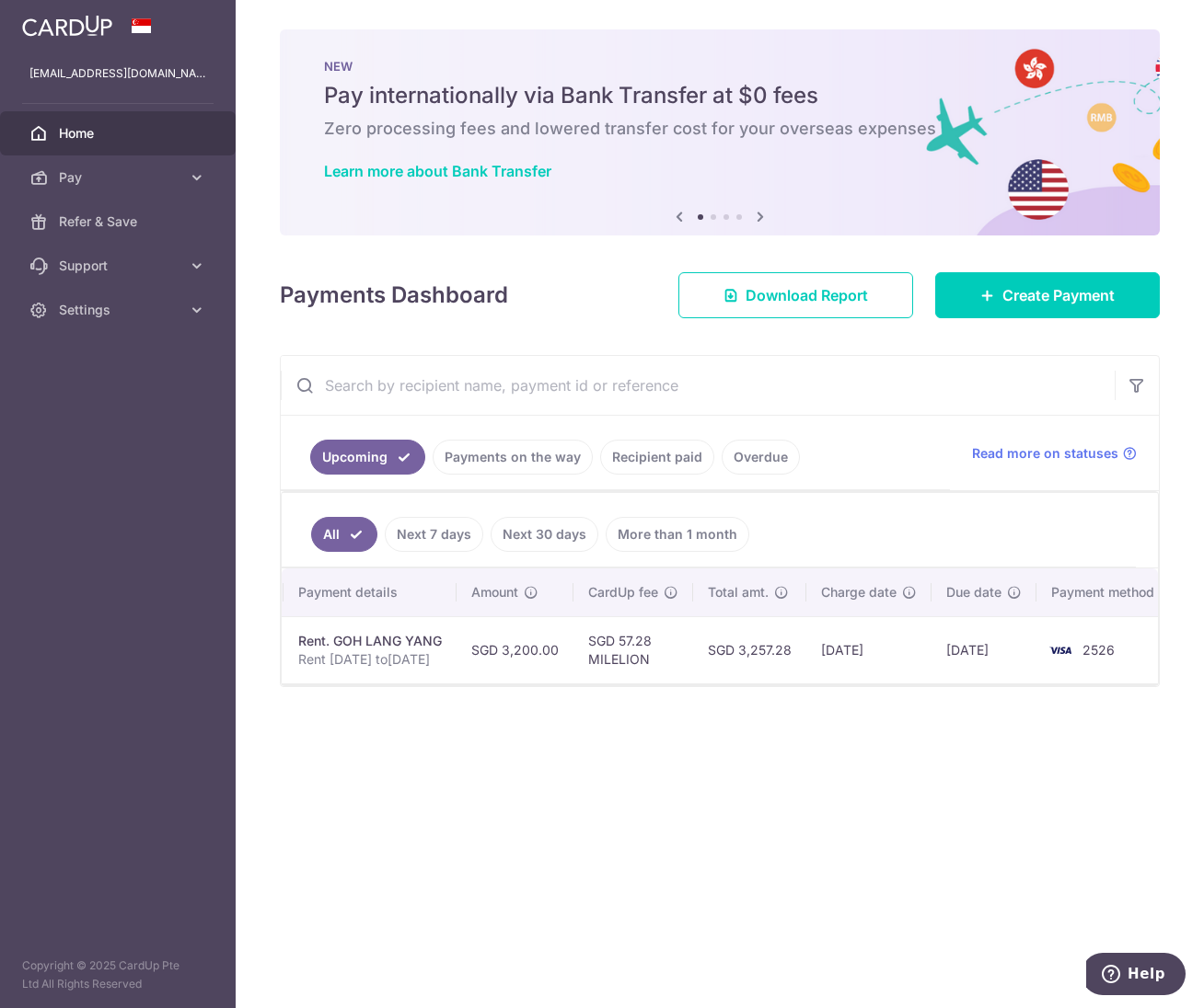
scroll to position [0, 295]
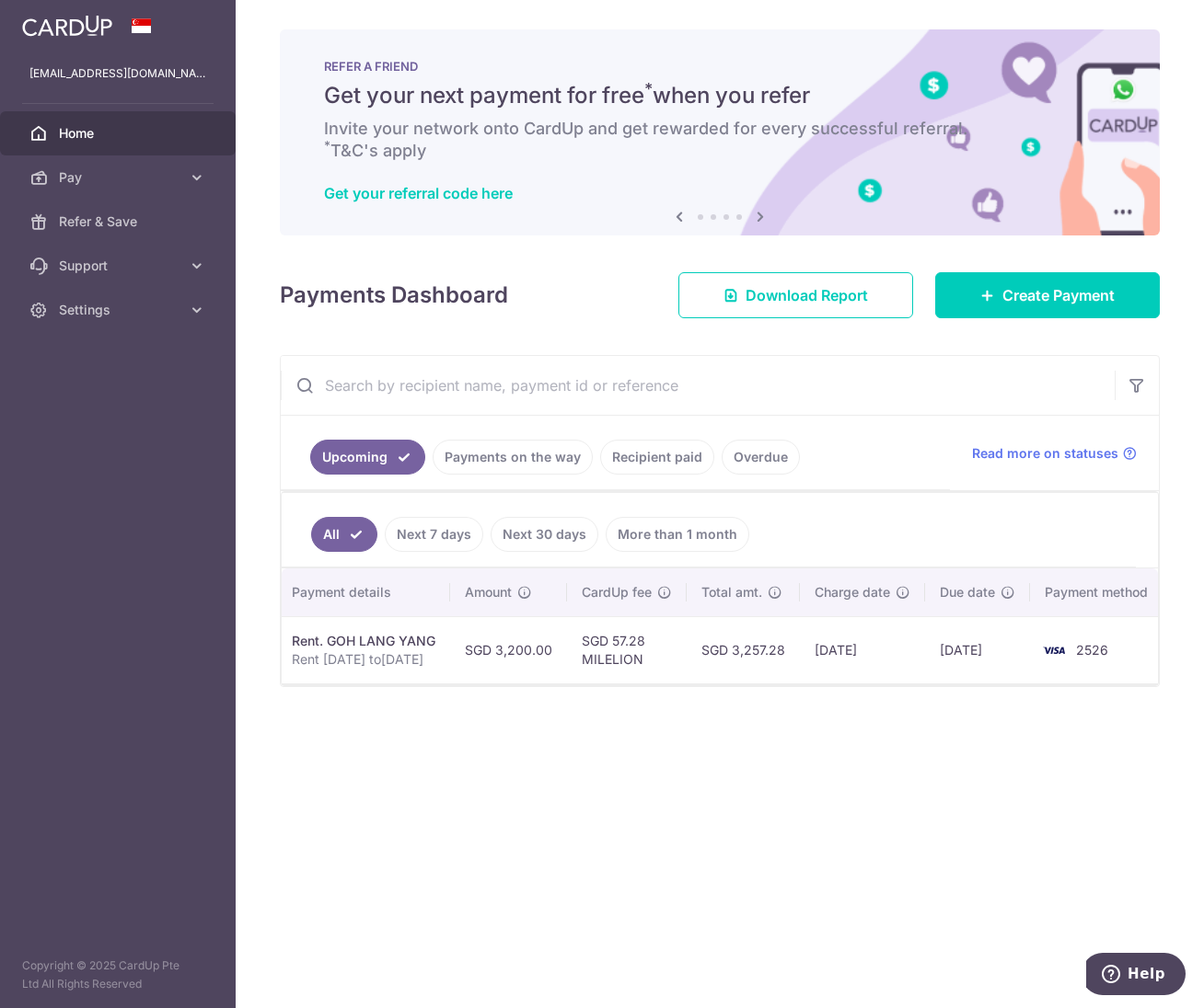
click at [507, 463] on link "Payments on the way" at bounding box center [512, 457] width 161 height 35
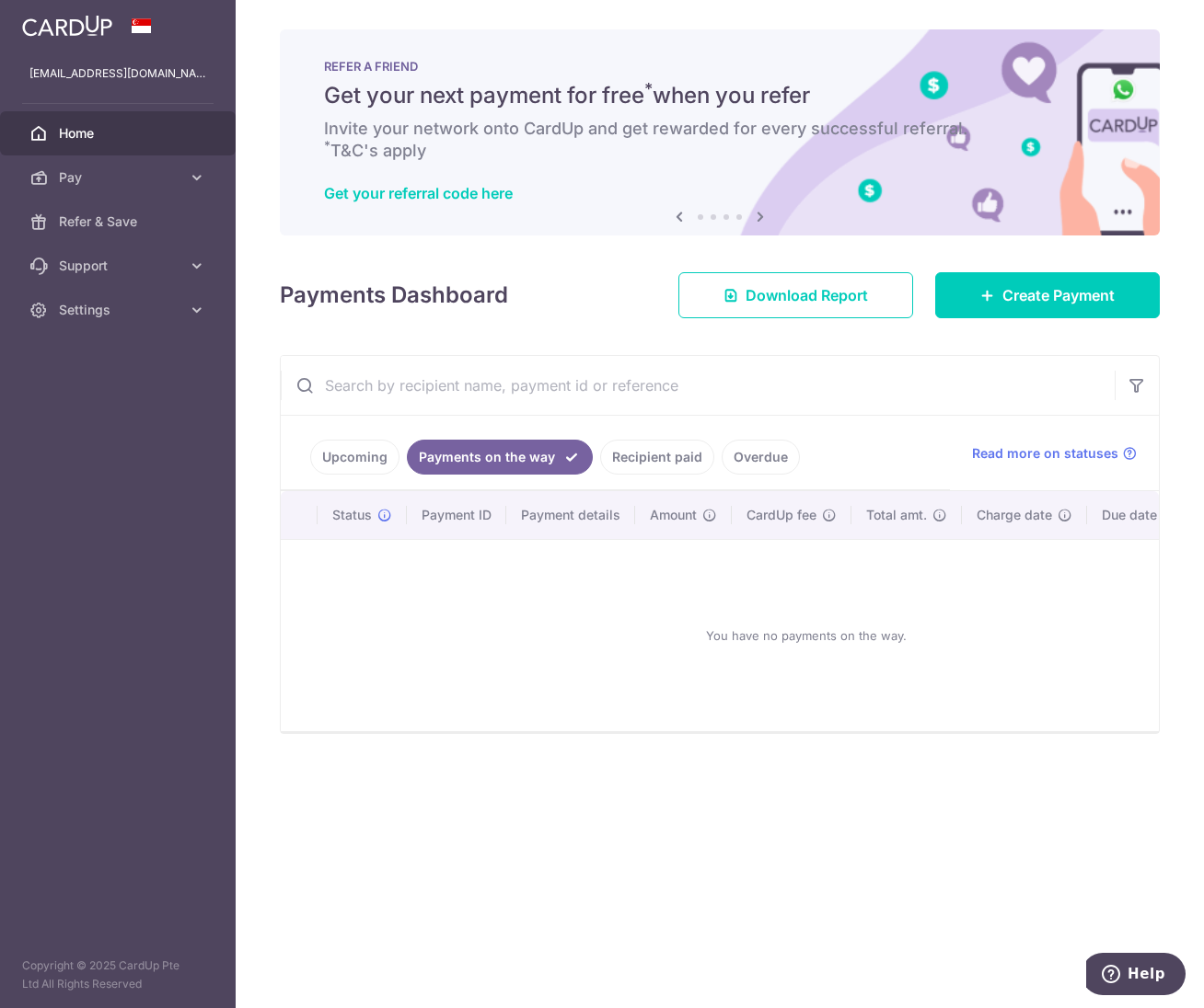
click at [337, 456] on link "Upcoming" at bounding box center [355, 457] width 90 height 35
